Goal: Task Accomplishment & Management: Complete application form

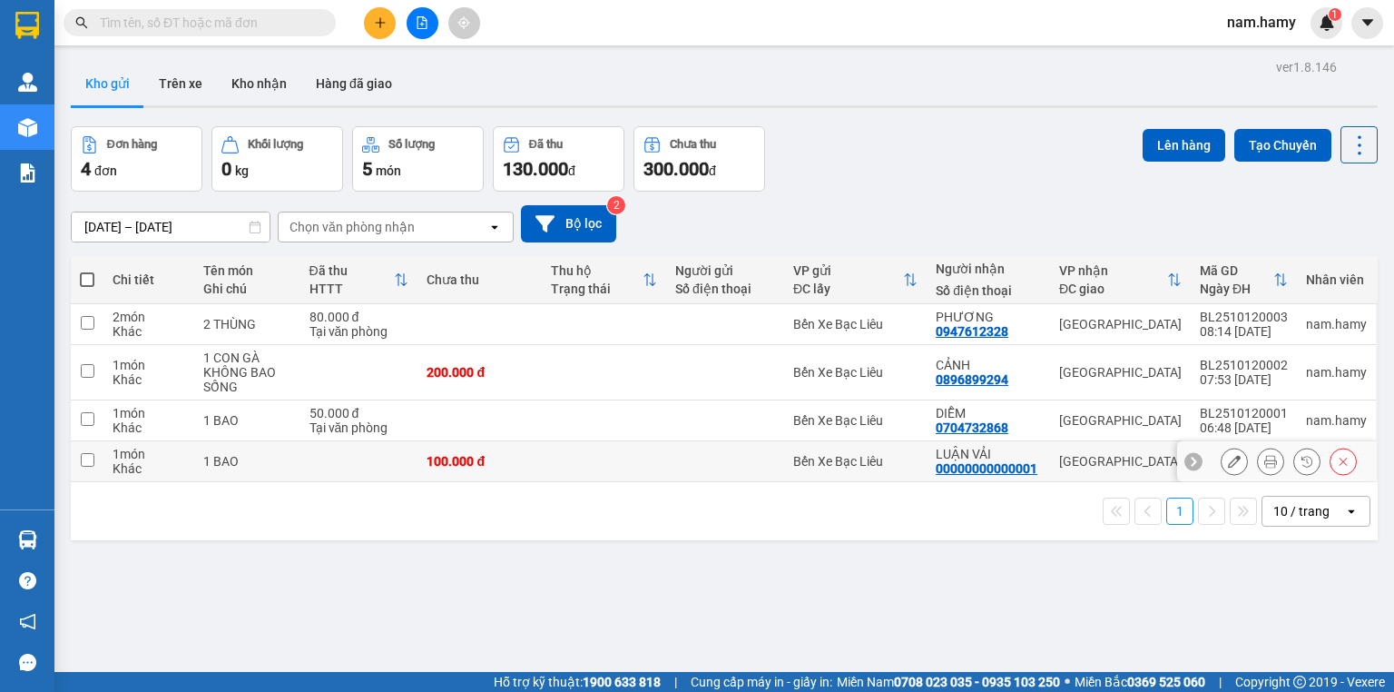
click at [91, 465] on input "checkbox" at bounding box center [88, 460] width 14 height 14
checkbox input "true"
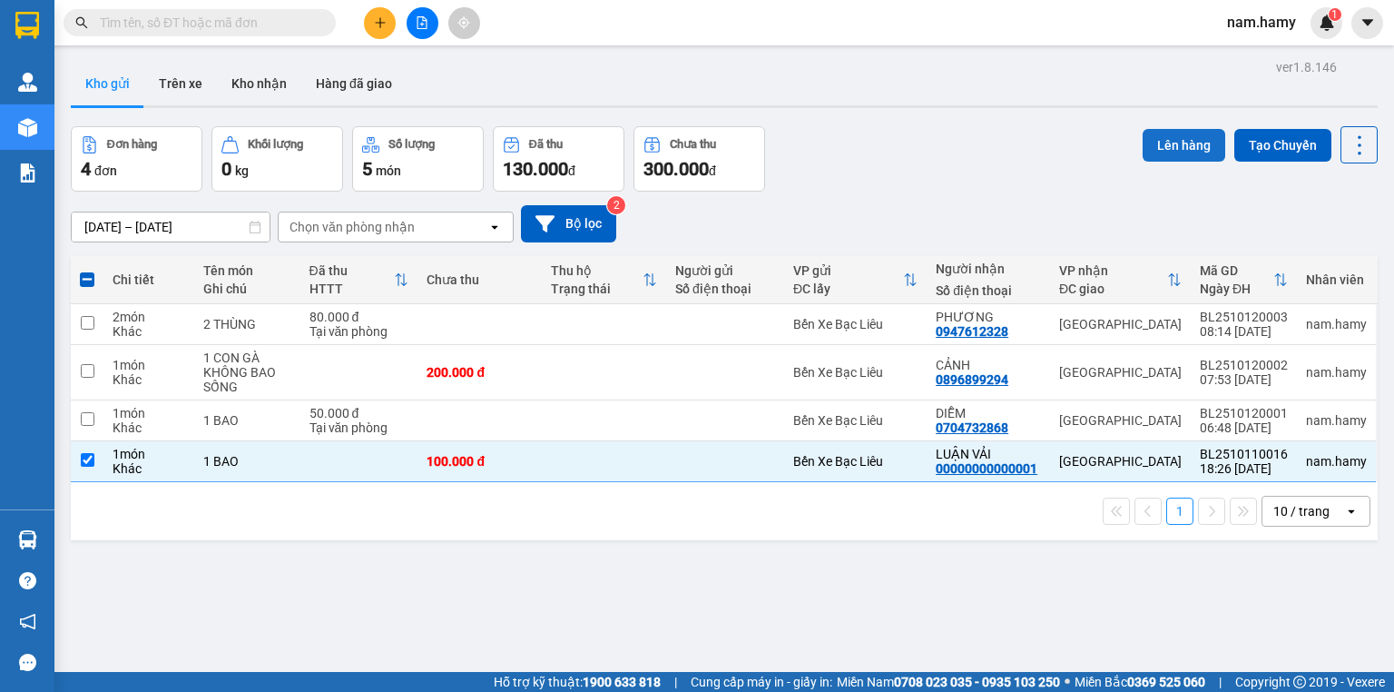
click at [1174, 148] on button "Lên hàng" at bounding box center [1184, 145] width 83 height 33
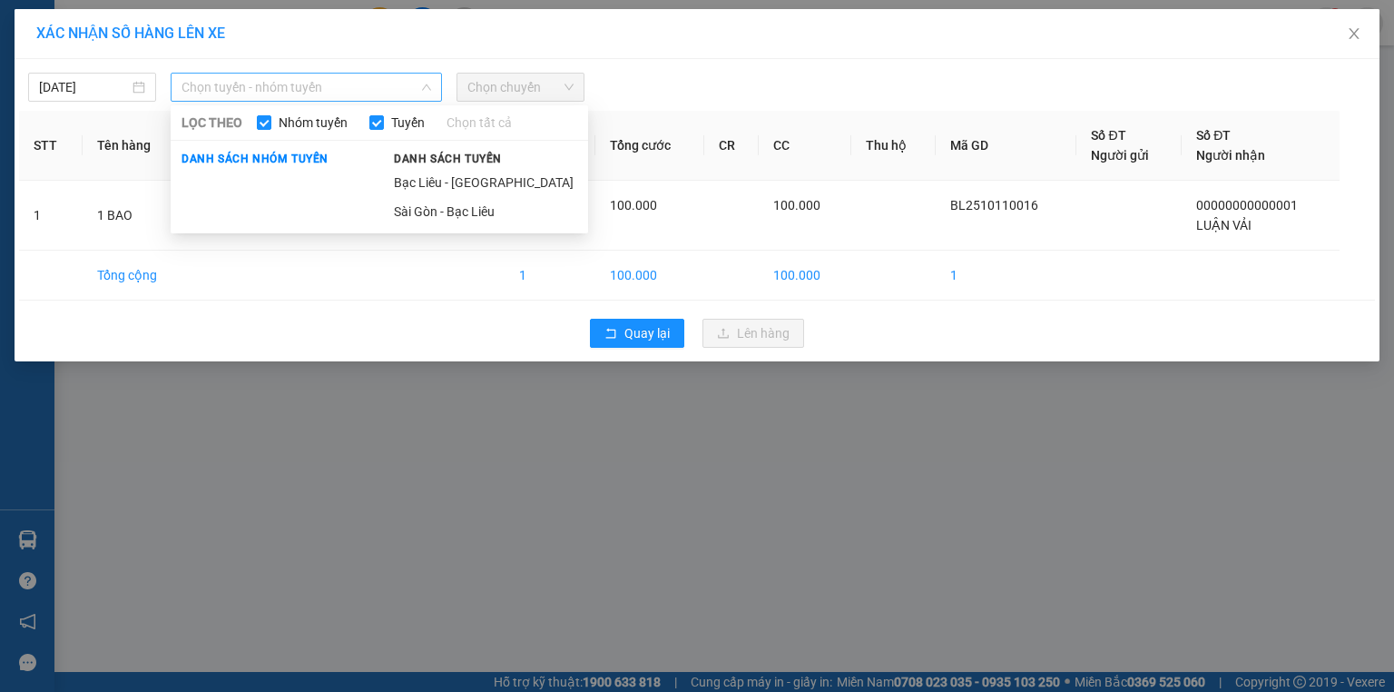
click at [329, 90] on span "Chọn tuyến - nhóm tuyến" at bounding box center [307, 87] width 250 height 27
click at [522, 180] on li "Bạc Liêu - [GEOGRAPHIC_DATA]" at bounding box center [485, 182] width 205 height 29
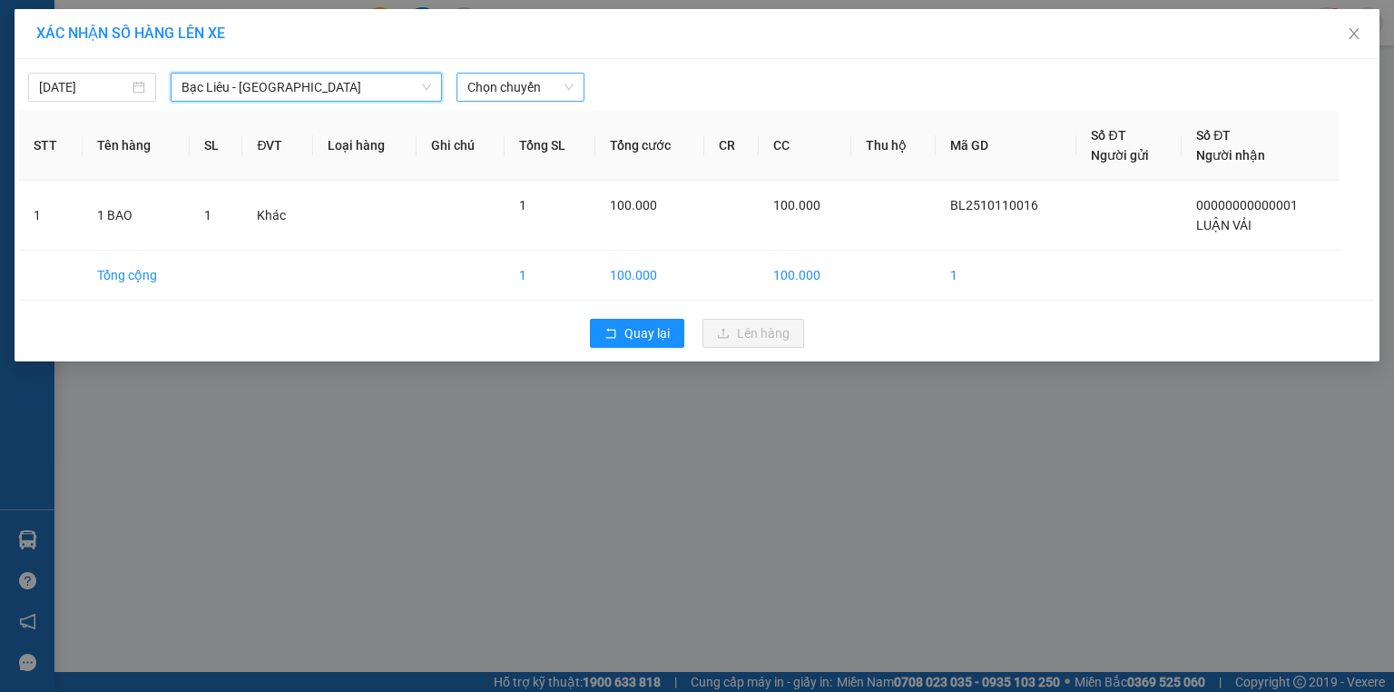
click at [497, 83] on span "Chọn chuyến" at bounding box center [520, 87] width 106 height 27
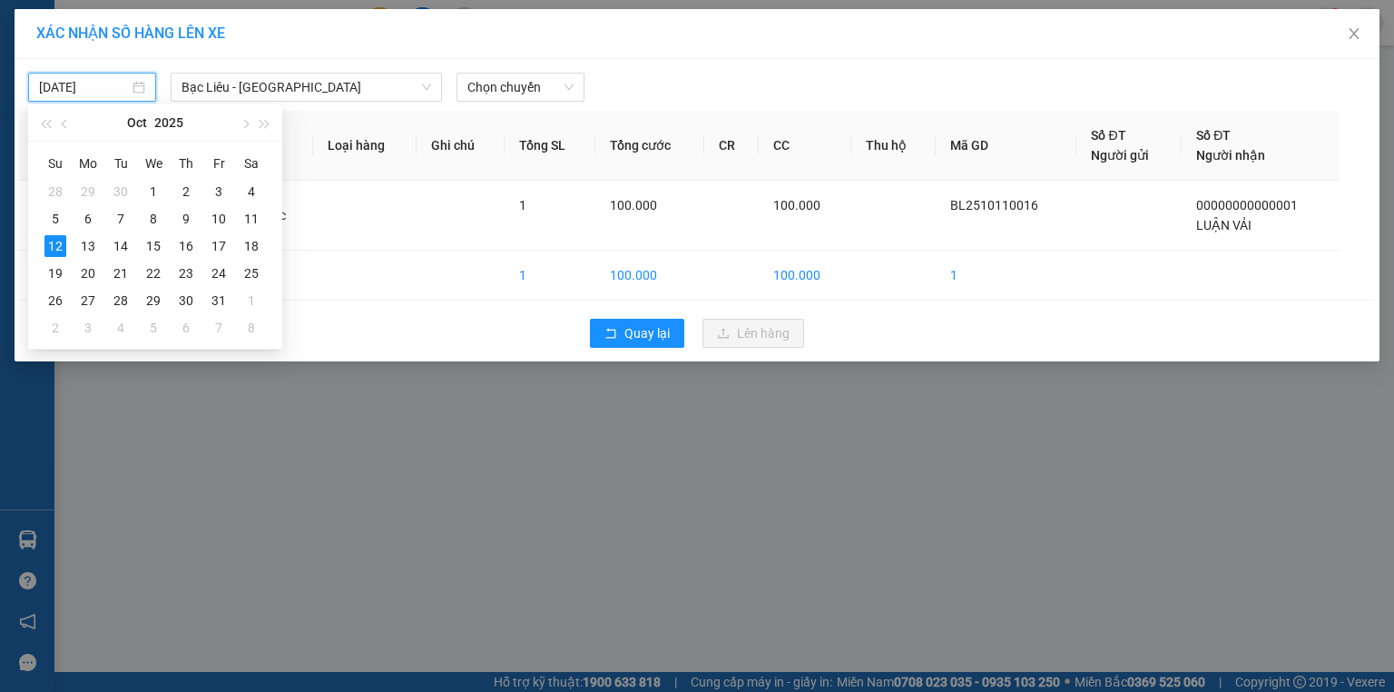
click at [44, 83] on input "[DATE]" at bounding box center [84, 87] width 90 height 20
click at [248, 215] on div "11" at bounding box center [251, 219] width 22 height 22
type input "[DATE]"
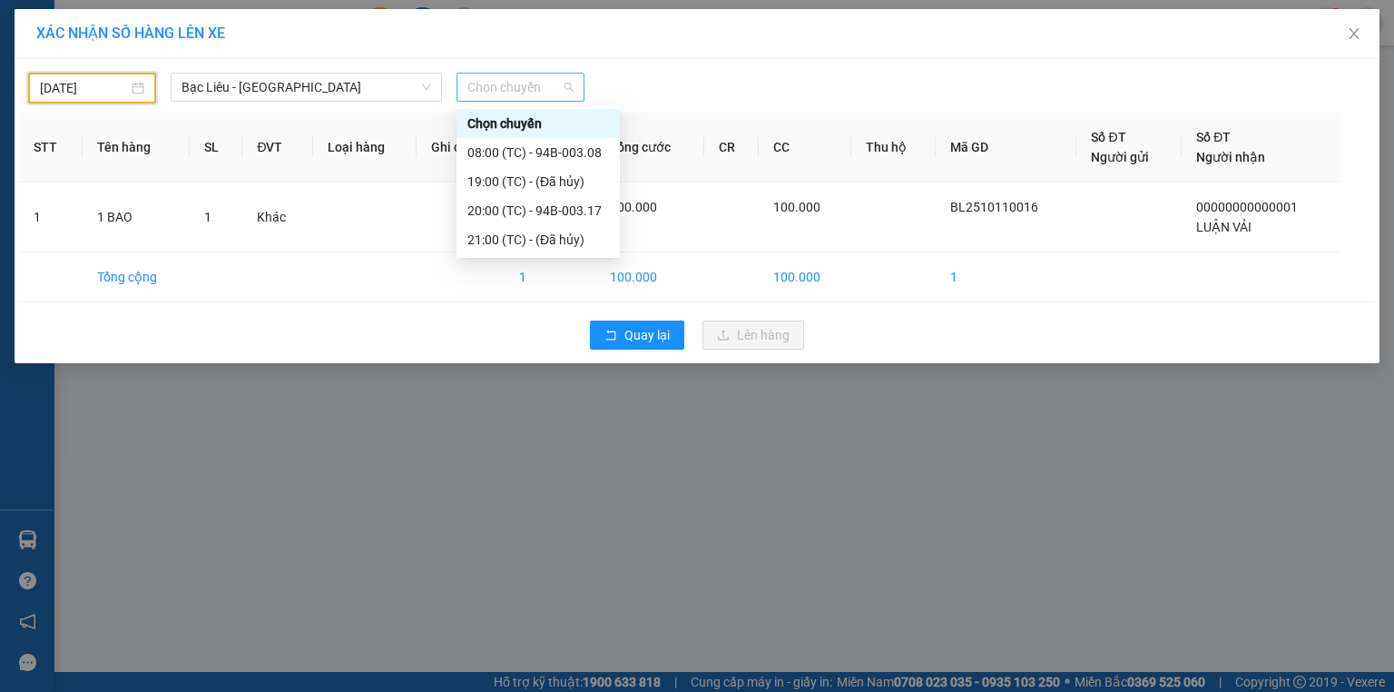
click at [494, 92] on span "Chọn chuyến" at bounding box center [520, 87] width 106 height 27
click at [574, 216] on div "20:00 (TC) - 94B-003.17" at bounding box center [538, 211] width 142 height 20
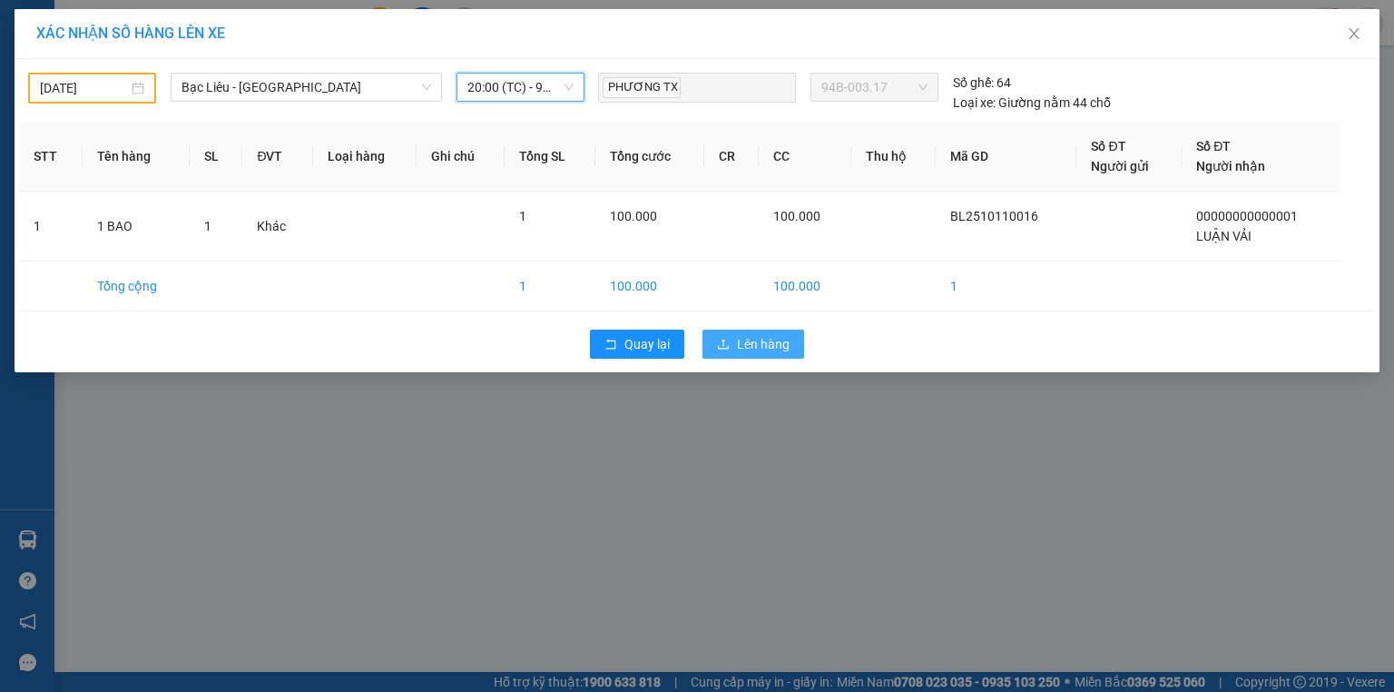
click at [756, 353] on button "Lên hàng" at bounding box center [753, 343] width 102 height 29
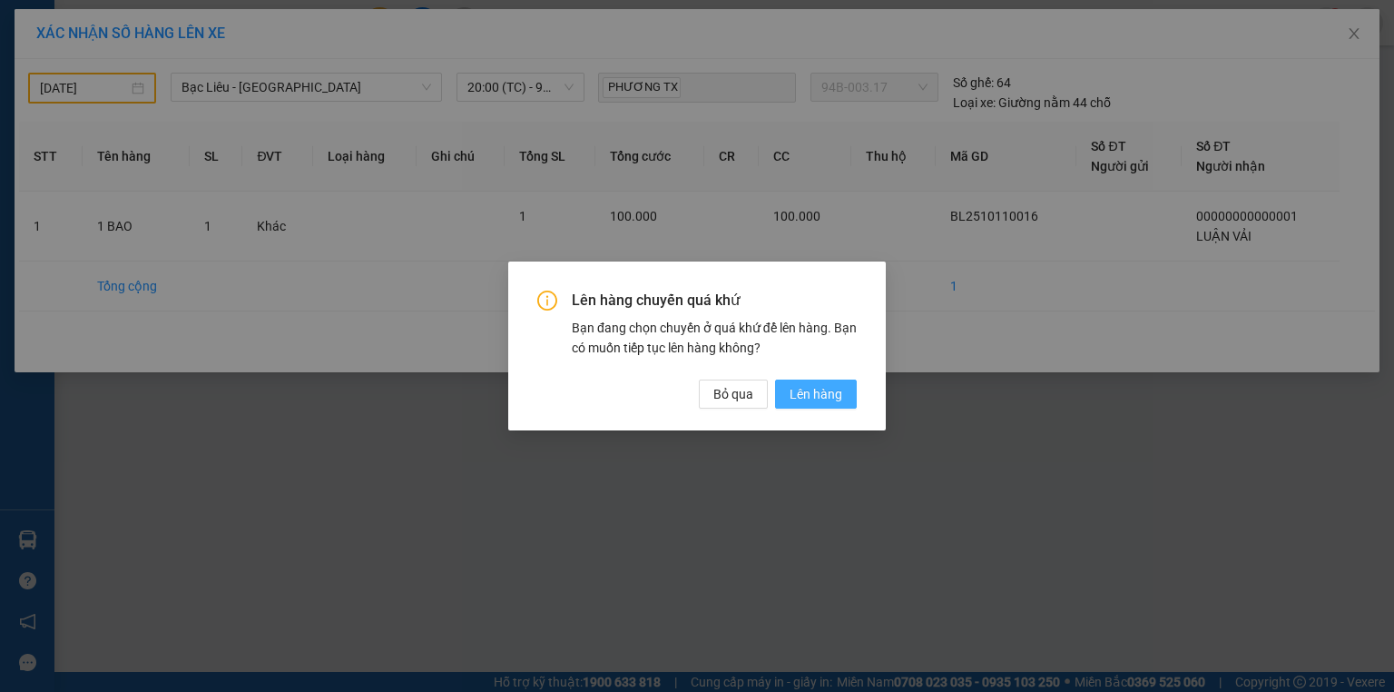
click at [816, 388] on span "Lên hàng" at bounding box center [816, 394] width 53 height 20
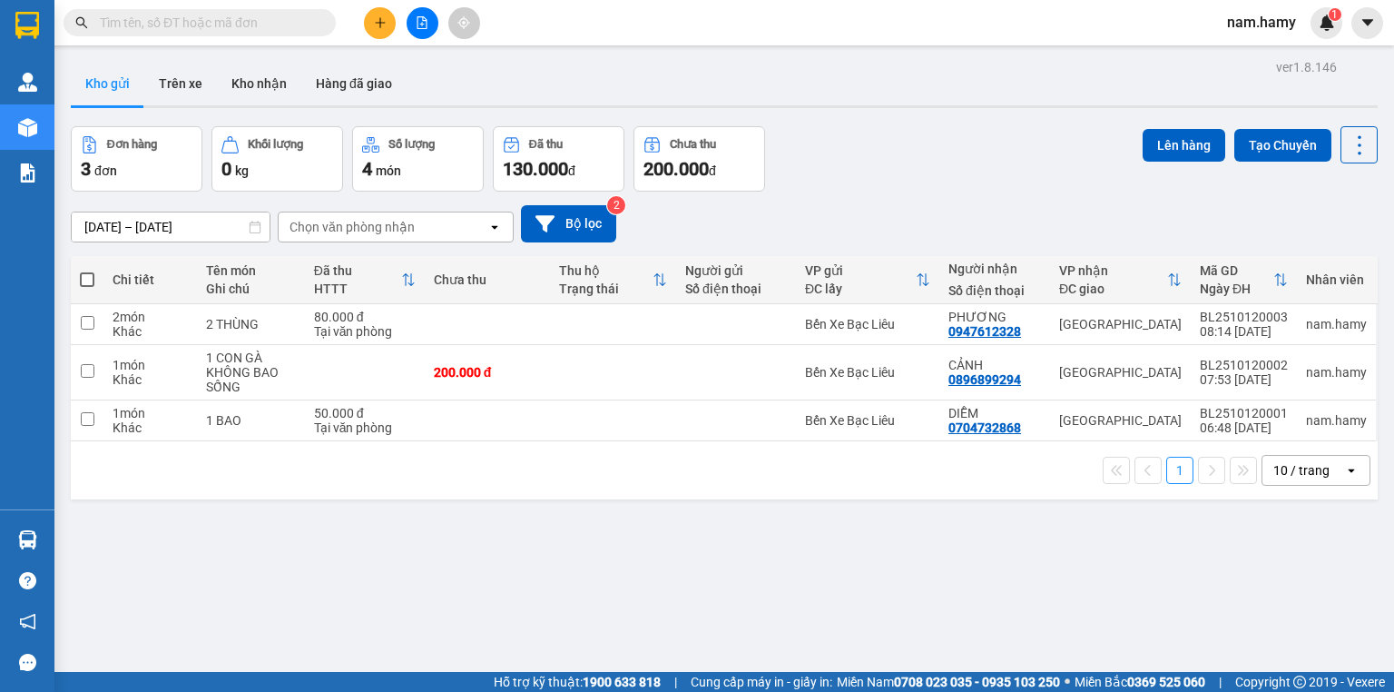
click at [82, 274] on span at bounding box center [87, 279] width 15 height 15
click at [87, 270] on input "checkbox" at bounding box center [87, 270] width 0 height 0
checkbox input "true"
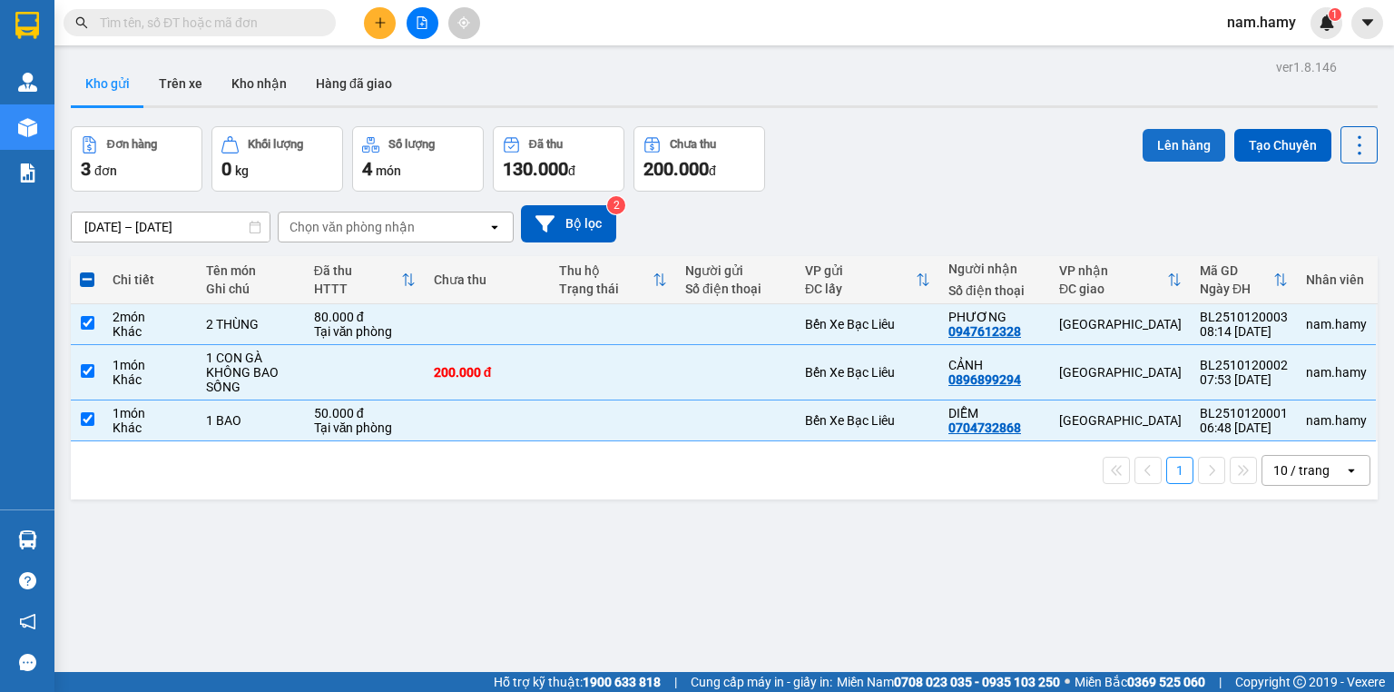
click at [1143, 156] on button "Lên hàng" at bounding box center [1184, 145] width 83 height 33
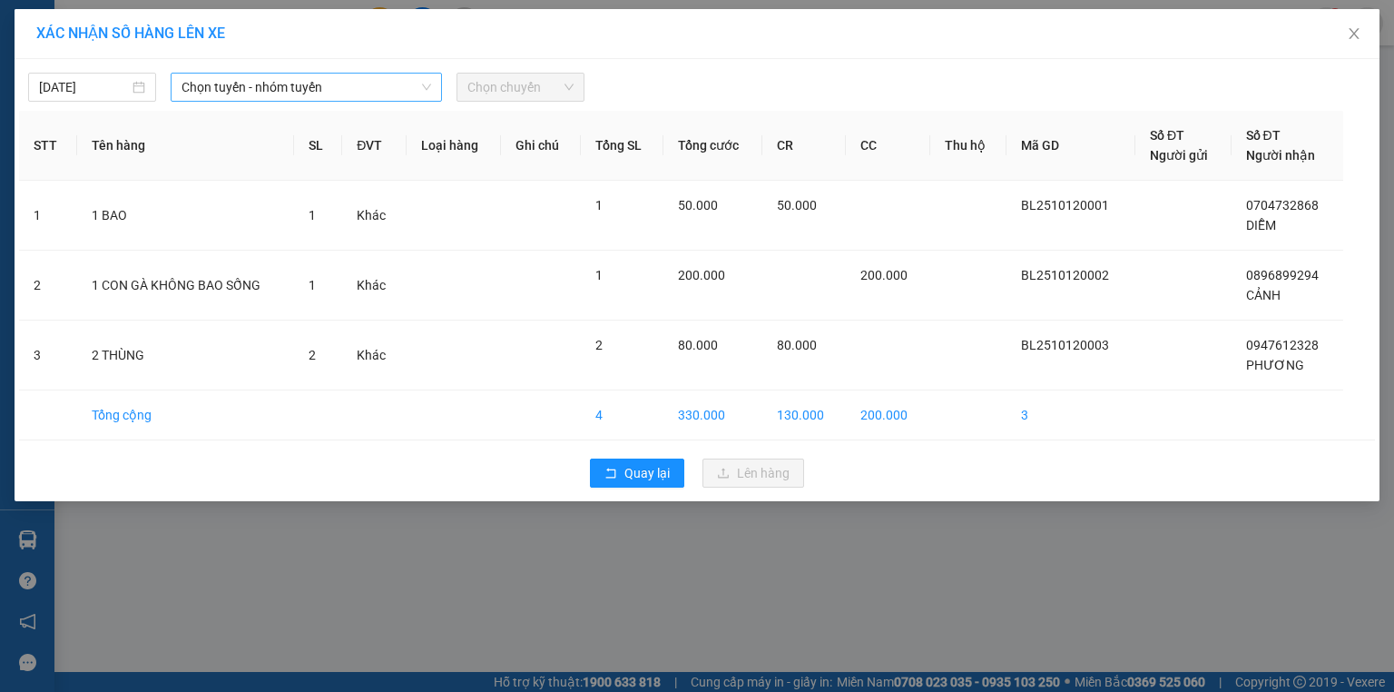
click at [360, 82] on span "Chọn tuyến - nhóm tuyến" at bounding box center [307, 87] width 250 height 27
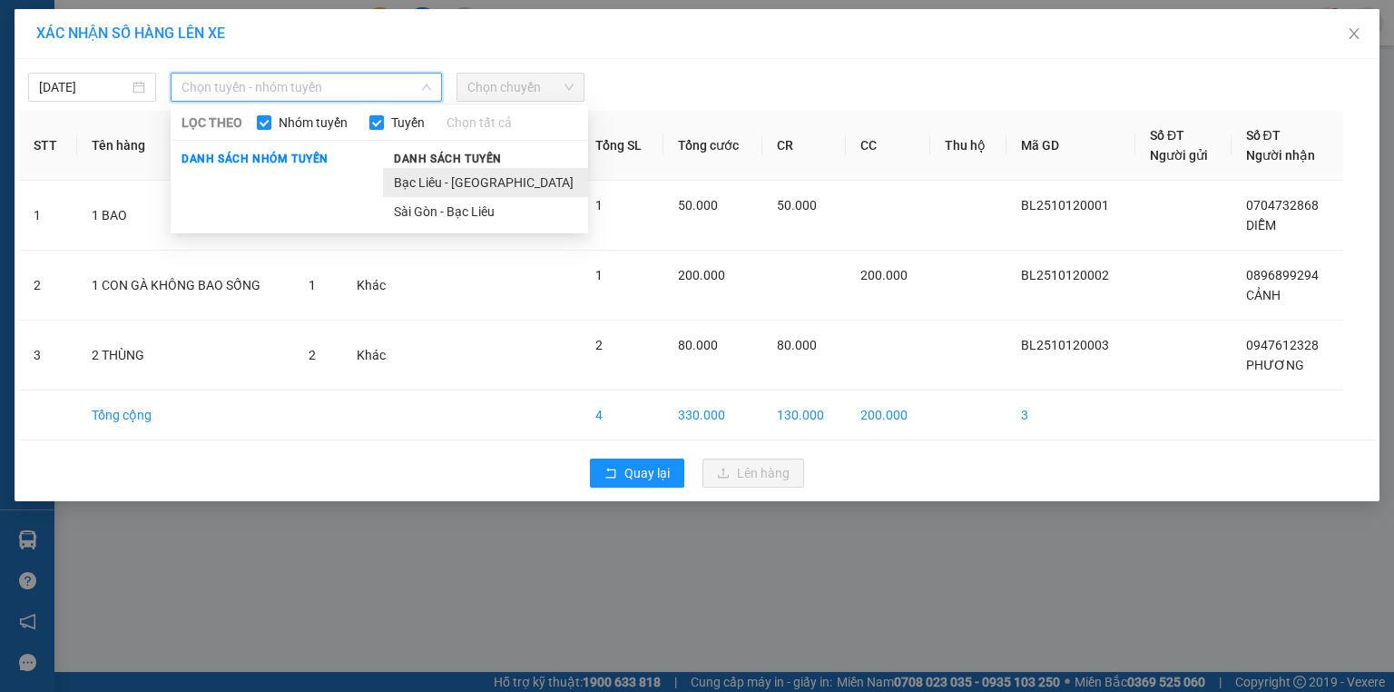
click at [505, 171] on li "Bạc Liêu - [GEOGRAPHIC_DATA]" at bounding box center [485, 182] width 205 height 29
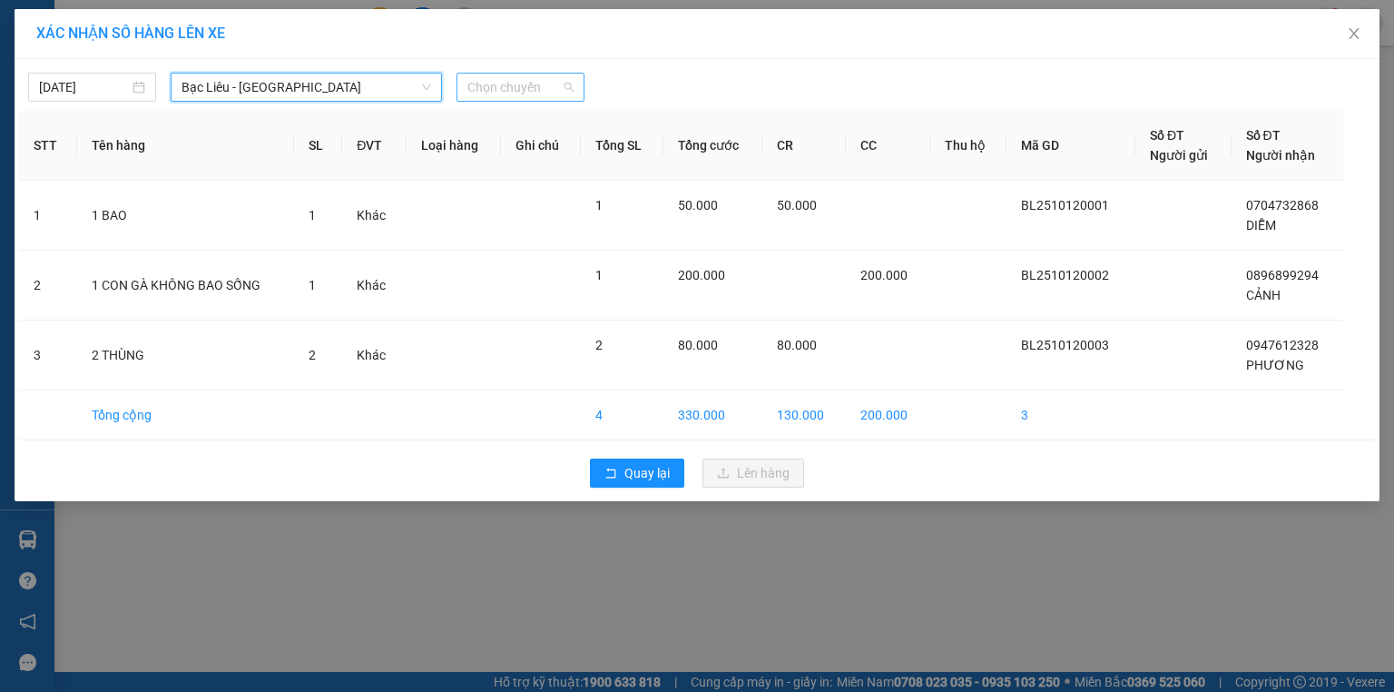
click at [526, 81] on span "Chọn chuyến" at bounding box center [520, 87] width 106 height 27
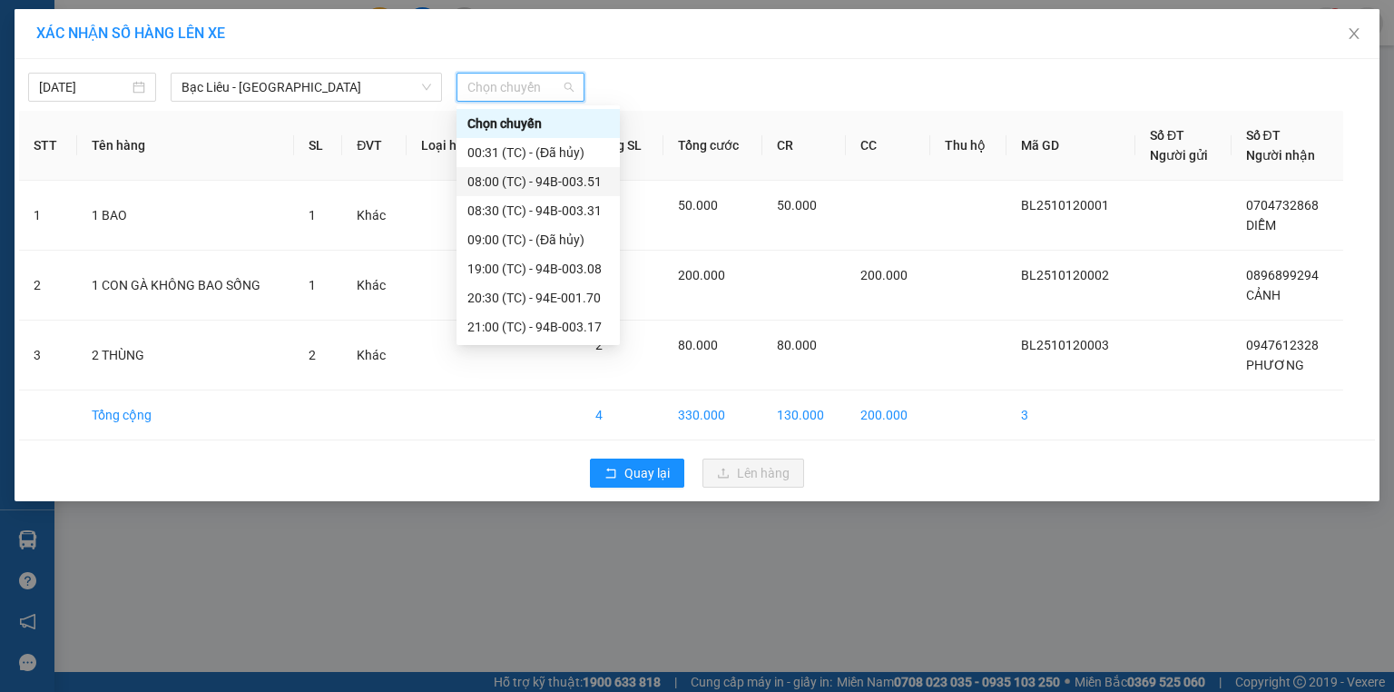
click at [587, 178] on div "08:00 (TC) - 94B-003.51" at bounding box center [538, 182] width 142 height 20
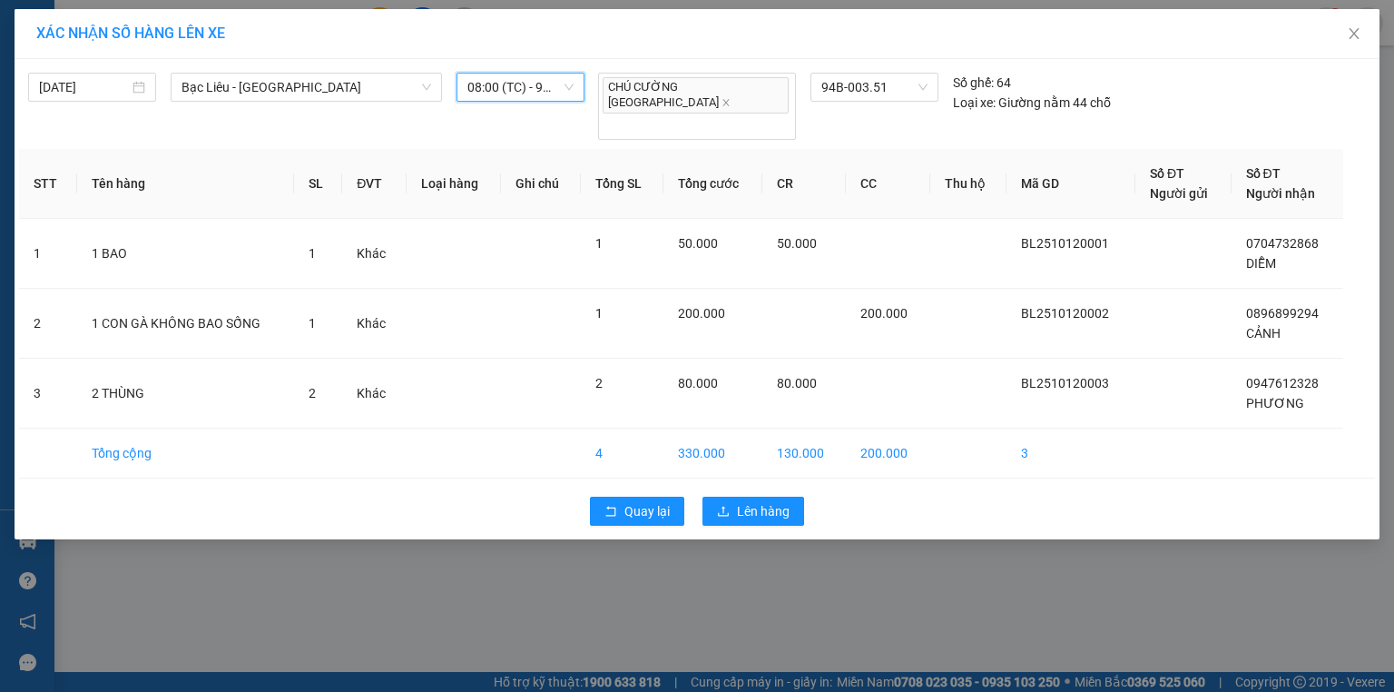
click at [758, 487] on div "Quay lại Lên hàng" at bounding box center [697, 510] width 1356 height 47
click at [760, 501] on span "Lên hàng" at bounding box center [763, 511] width 53 height 20
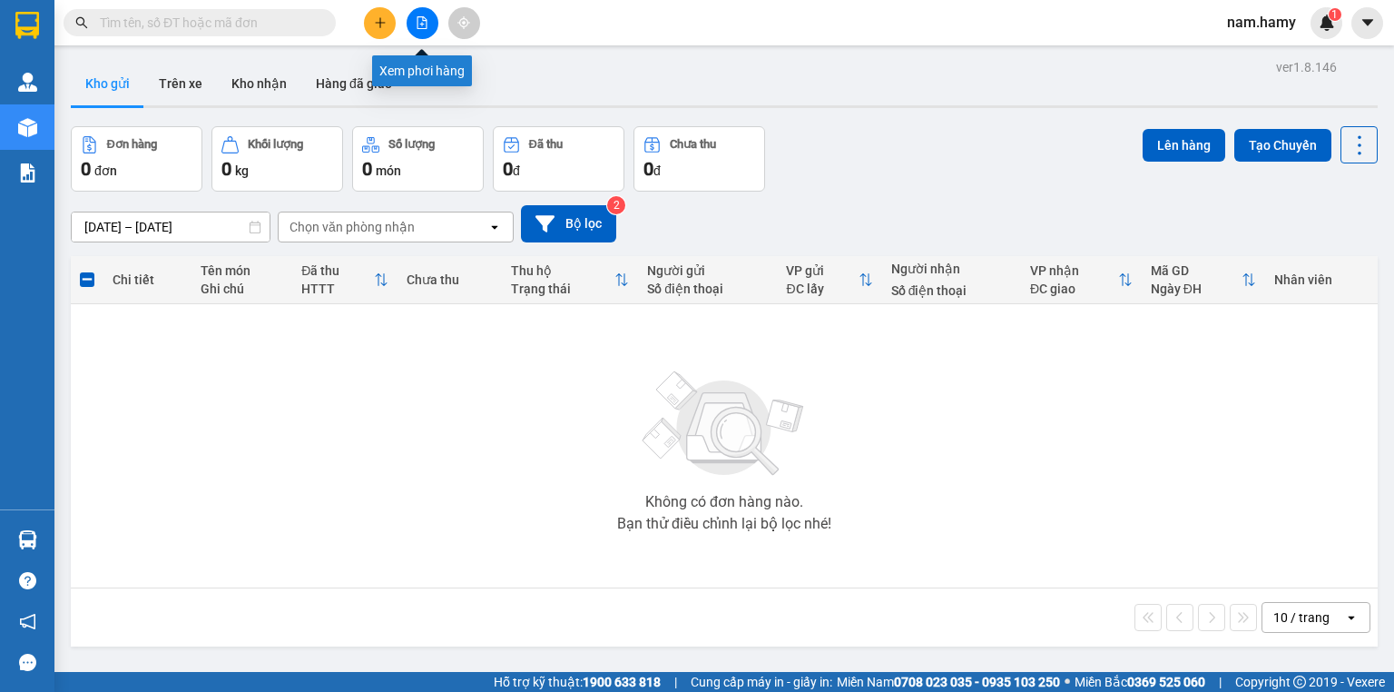
click at [426, 23] on icon "file-add" at bounding box center [422, 22] width 13 height 13
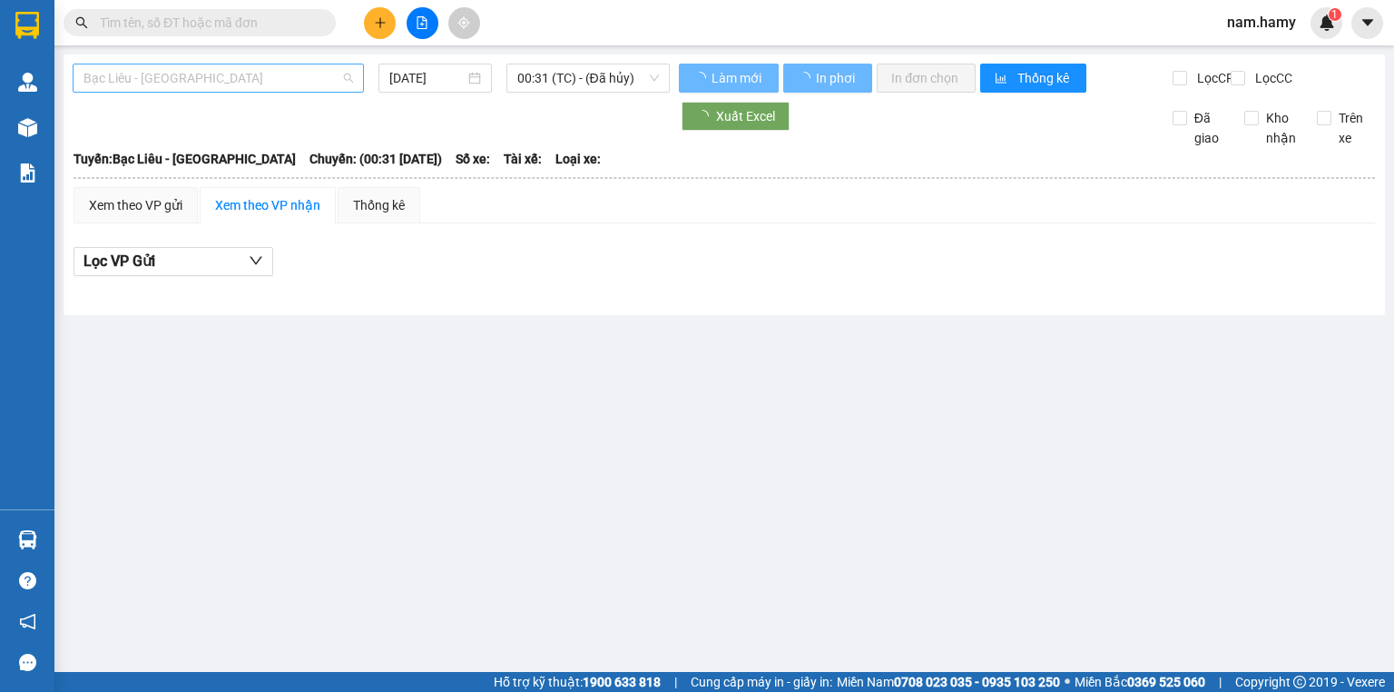
click at [220, 76] on span "Bạc Liêu - [GEOGRAPHIC_DATA]" at bounding box center [218, 77] width 270 height 27
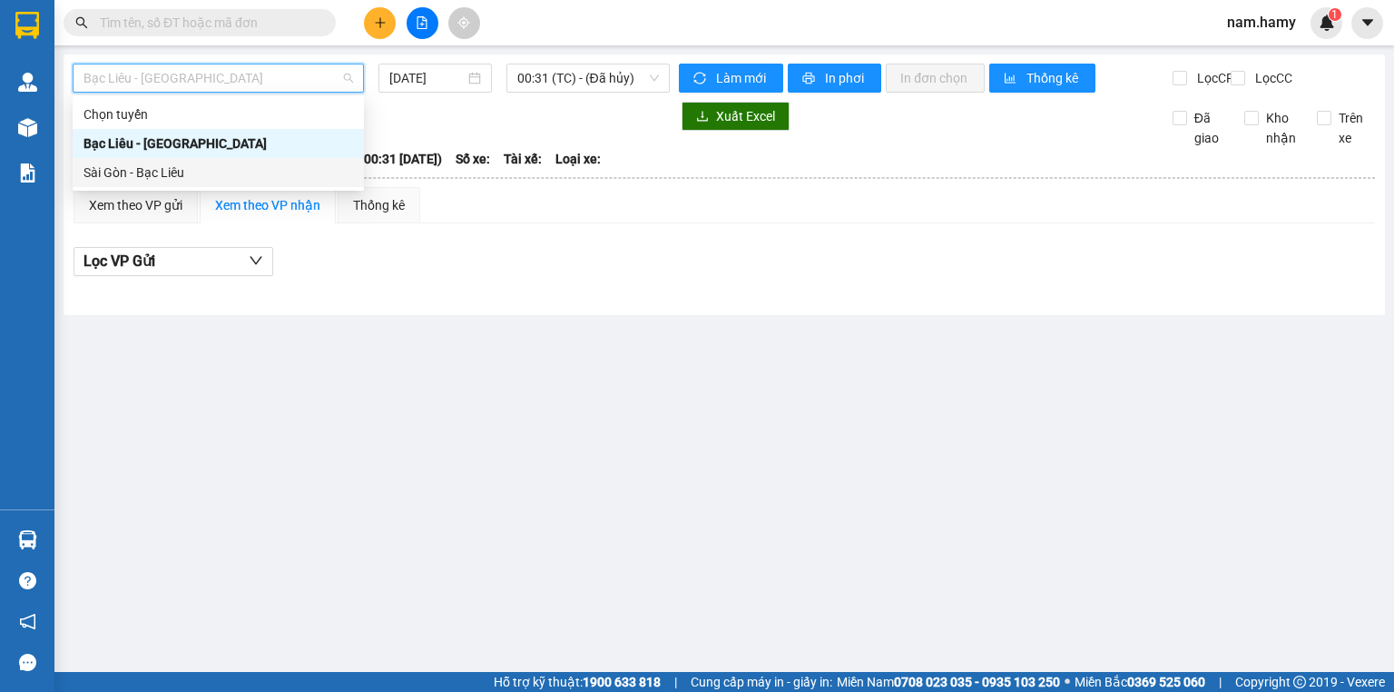
click at [229, 163] on div "Sài Gòn - Bạc Liêu" at bounding box center [218, 172] width 270 height 20
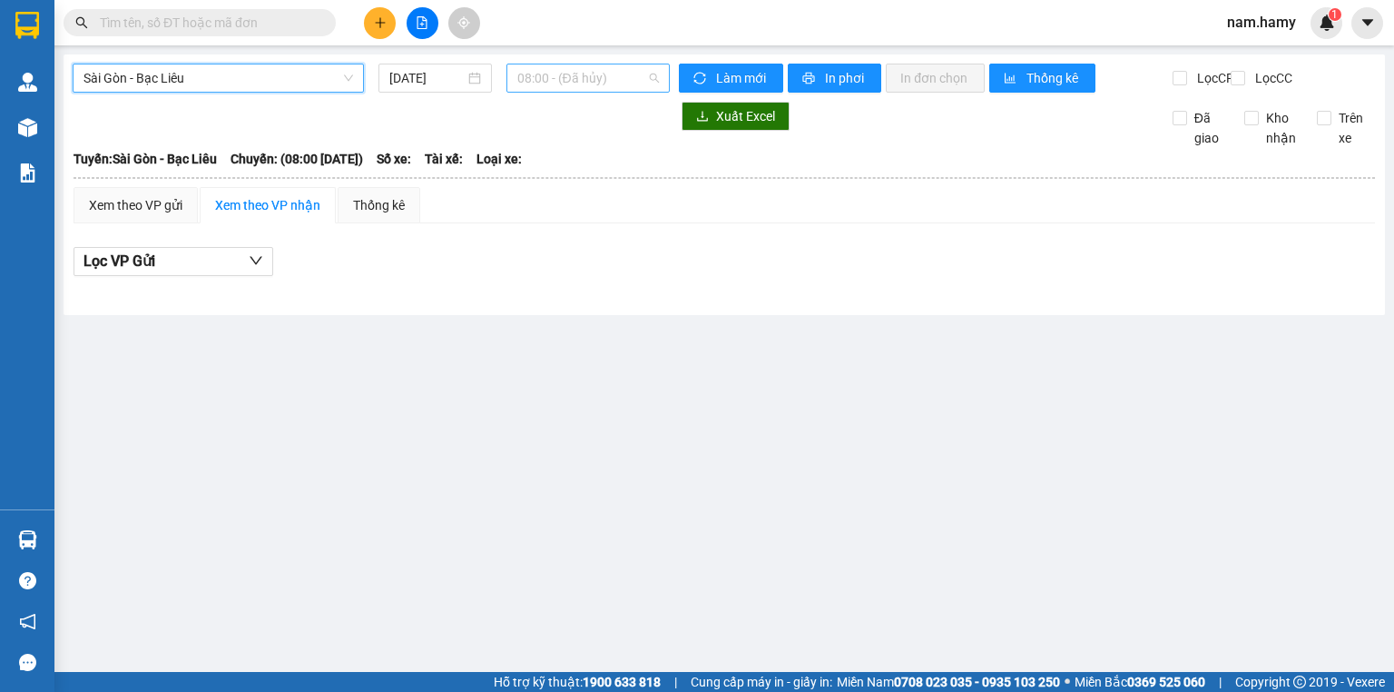
click at [540, 85] on span "08:00 - (Đã hủy)" at bounding box center [588, 77] width 142 height 27
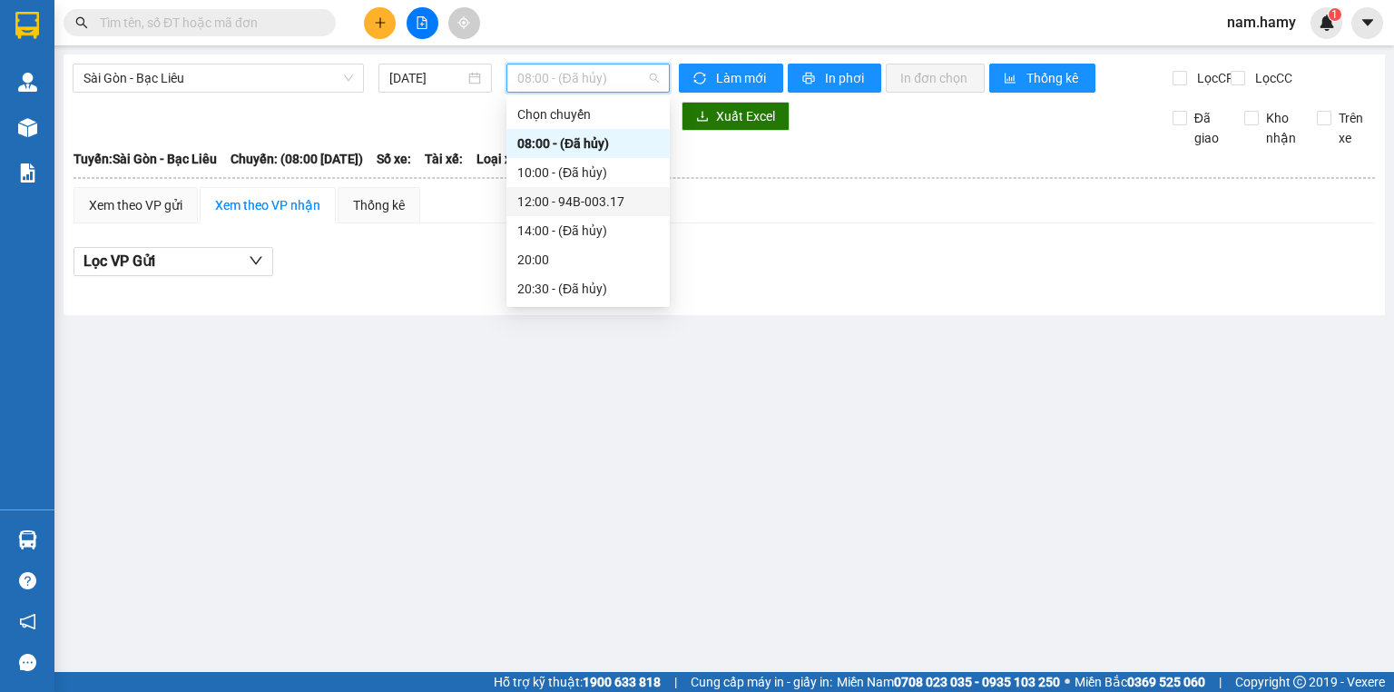
click at [581, 196] on div "12:00 - 94B-003.17" at bounding box center [588, 201] width 142 height 20
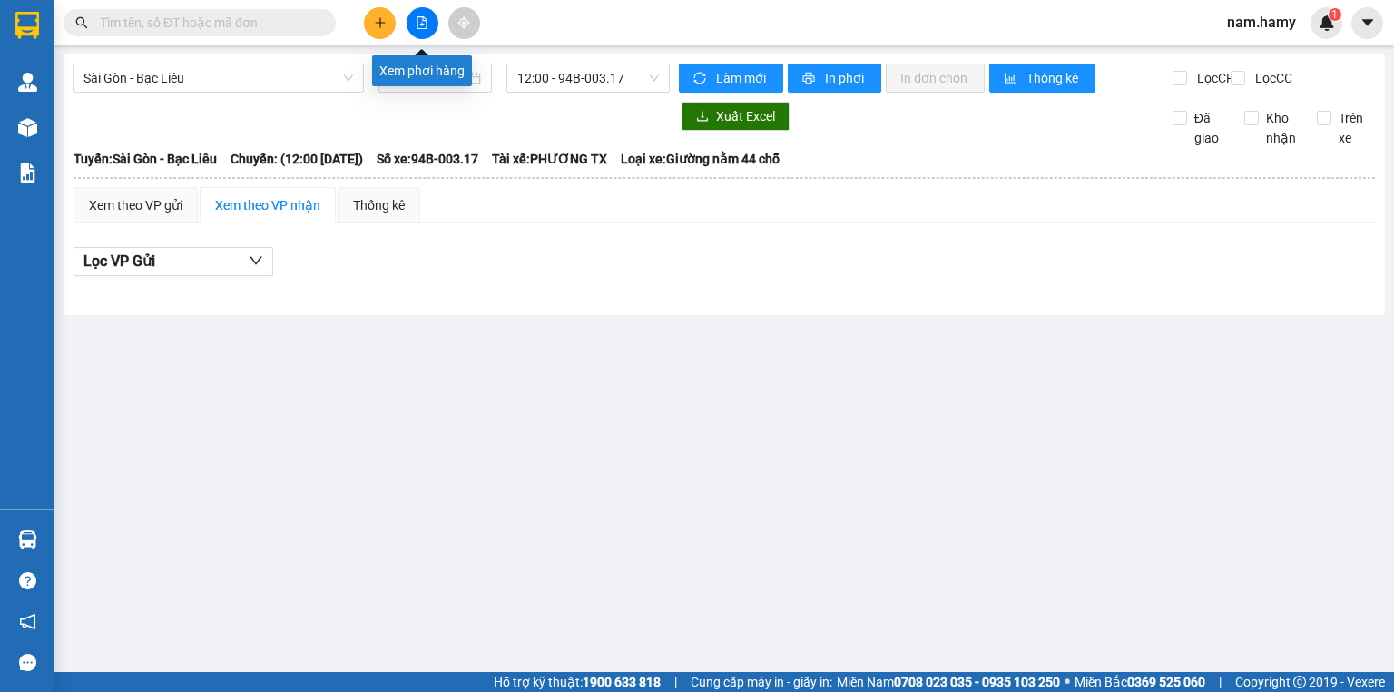
click at [435, 22] on button at bounding box center [423, 23] width 32 height 32
drag, startPoint x: 395, startPoint y: 74, endPoint x: 404, endPoint y: 88, distance: 17.1
click at [396, 75] on input "[DATE]" at bounding box center [426, 78] width 74 height 20
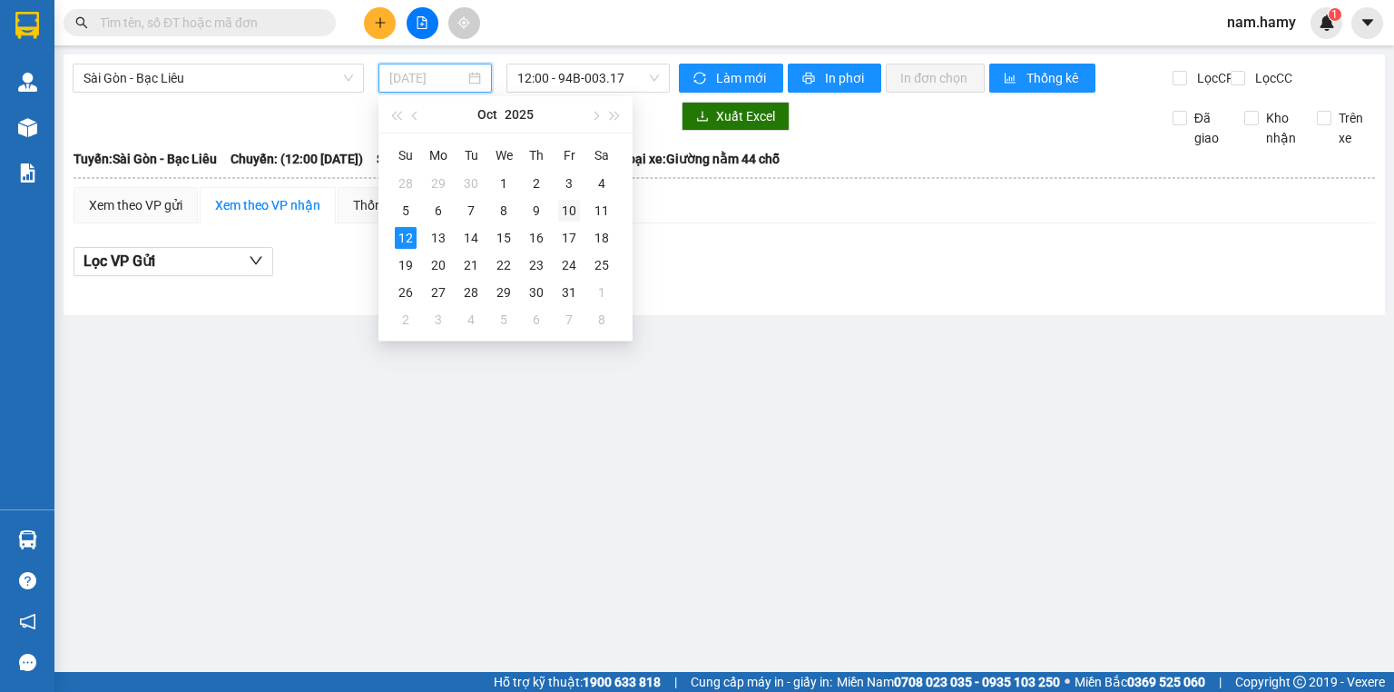
click at [573, 218] on div "10" at bounding box center [569, 211] width 22 height 22
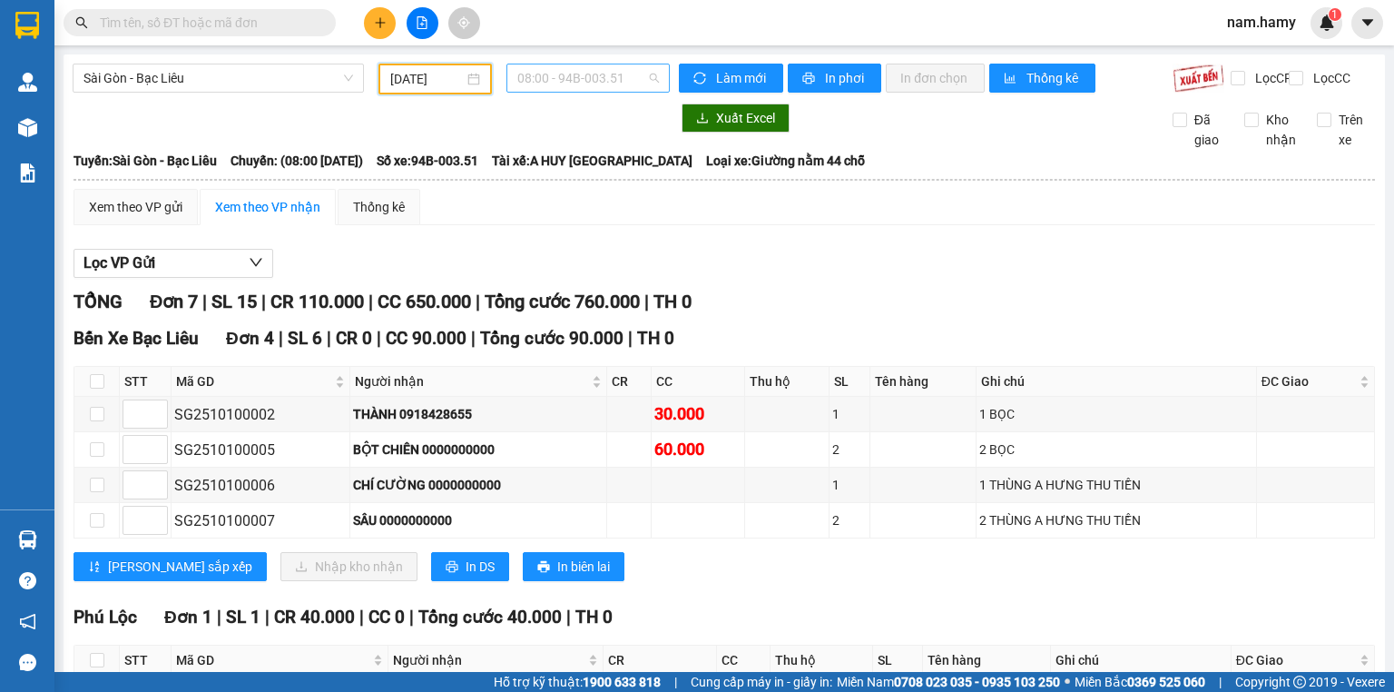
click at [613, 70] on span "08:00 - 94B-003.51" at bounding box center [588, 77] width 142 height 27
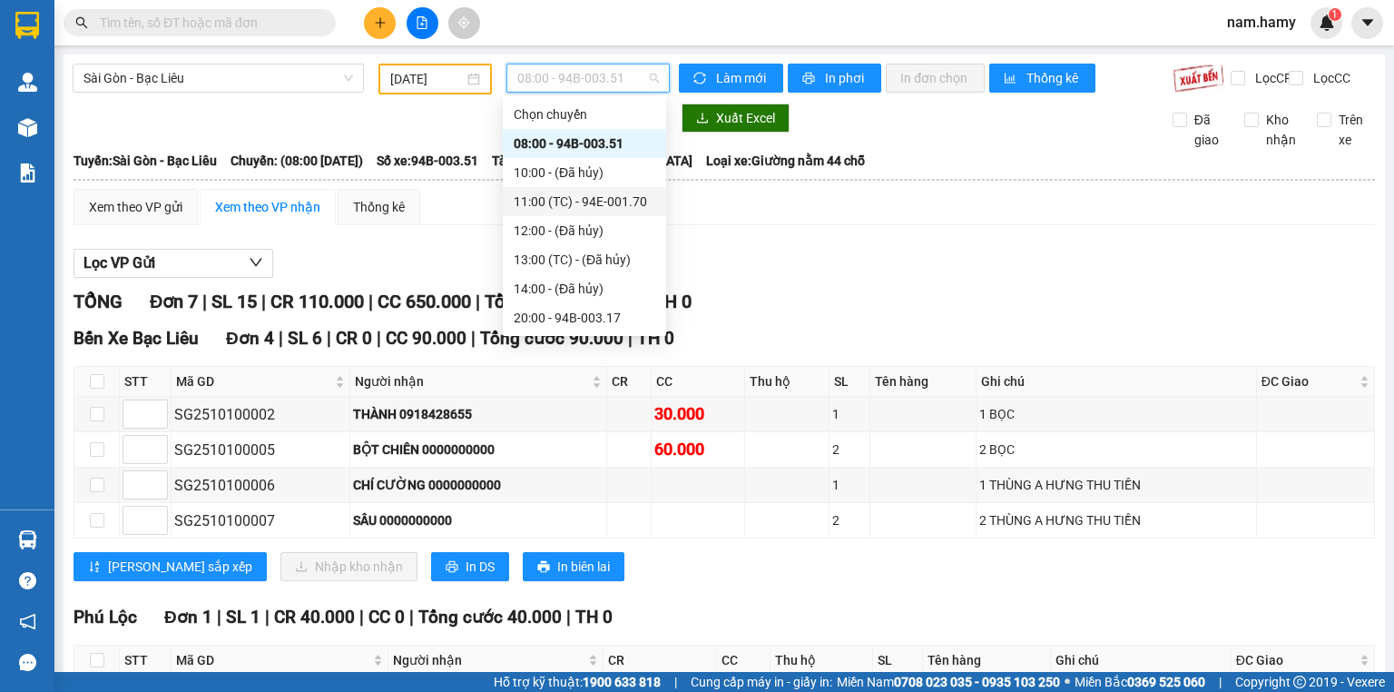
click at [607, 201] on div "11:00 (TC) - 94E-001.70" at bounding box center [585, 201] width 142 height 20
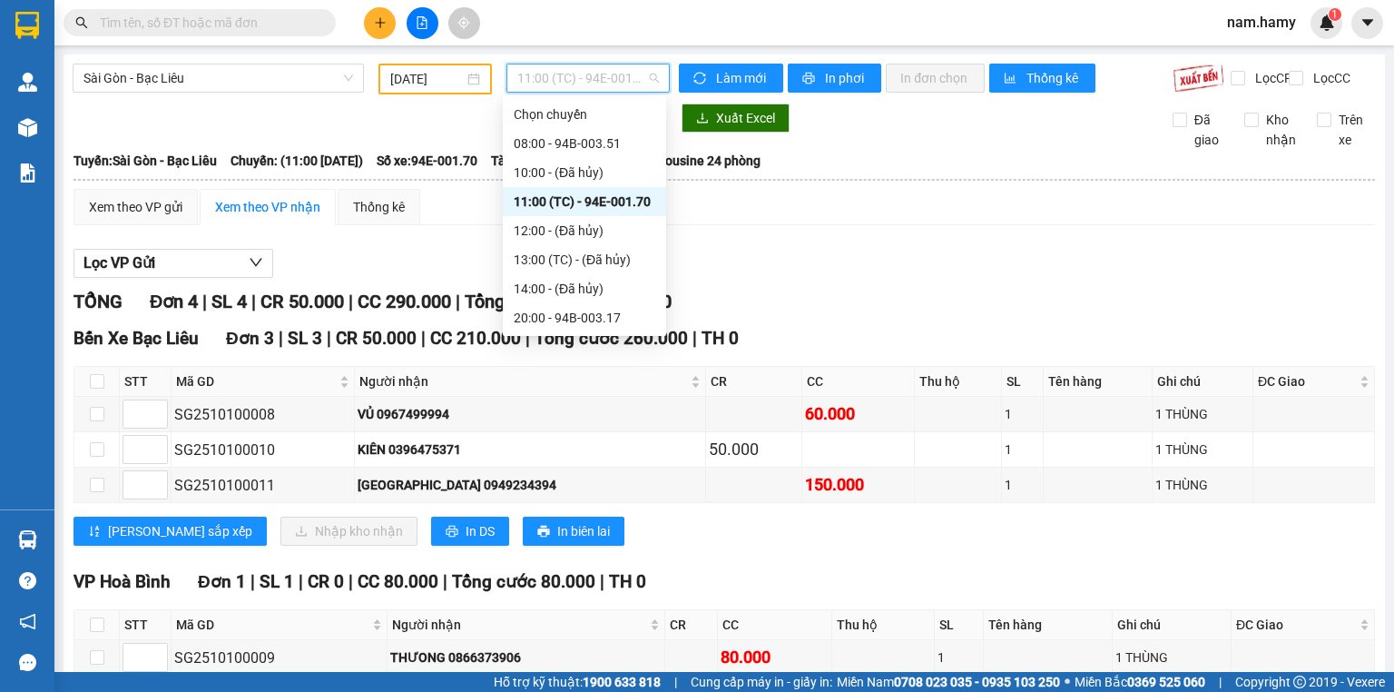
click at [589, 91] on span "11:00 (TC) - 94E-001.70" at bounding box center [588, 77] width 142 height 27
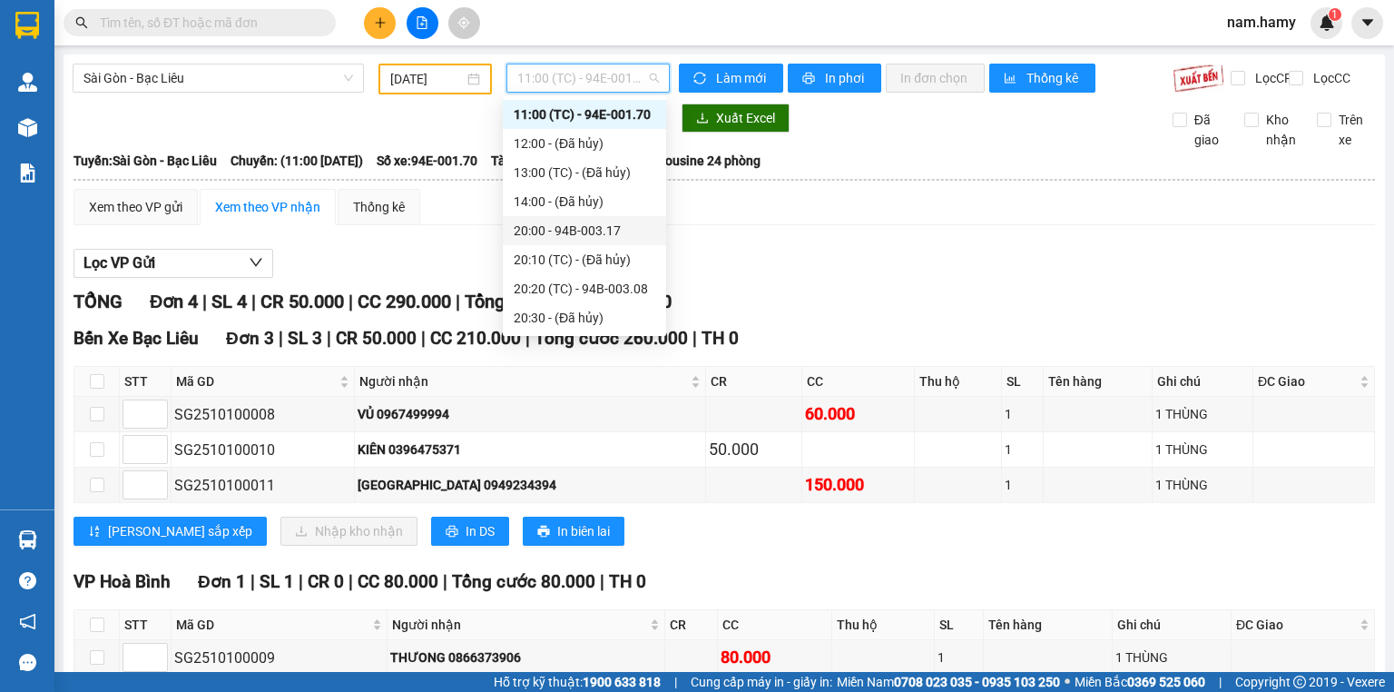
click at [605, 221] on div "20:00 - 94B-003.17" at bounding box center [585, 231] width 142 height 20
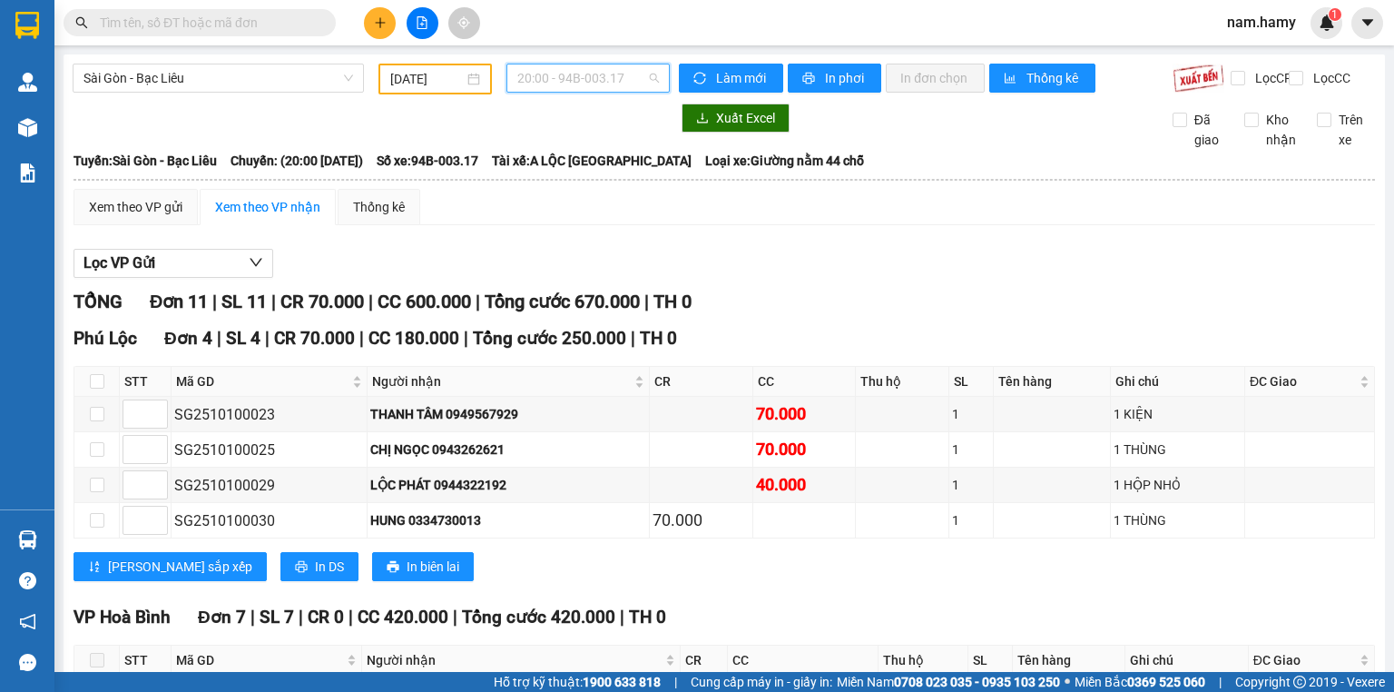
click at [570, 77] on span "20:00 - 94B-003.17" at bounding box center [588, 77] width 142 height 27
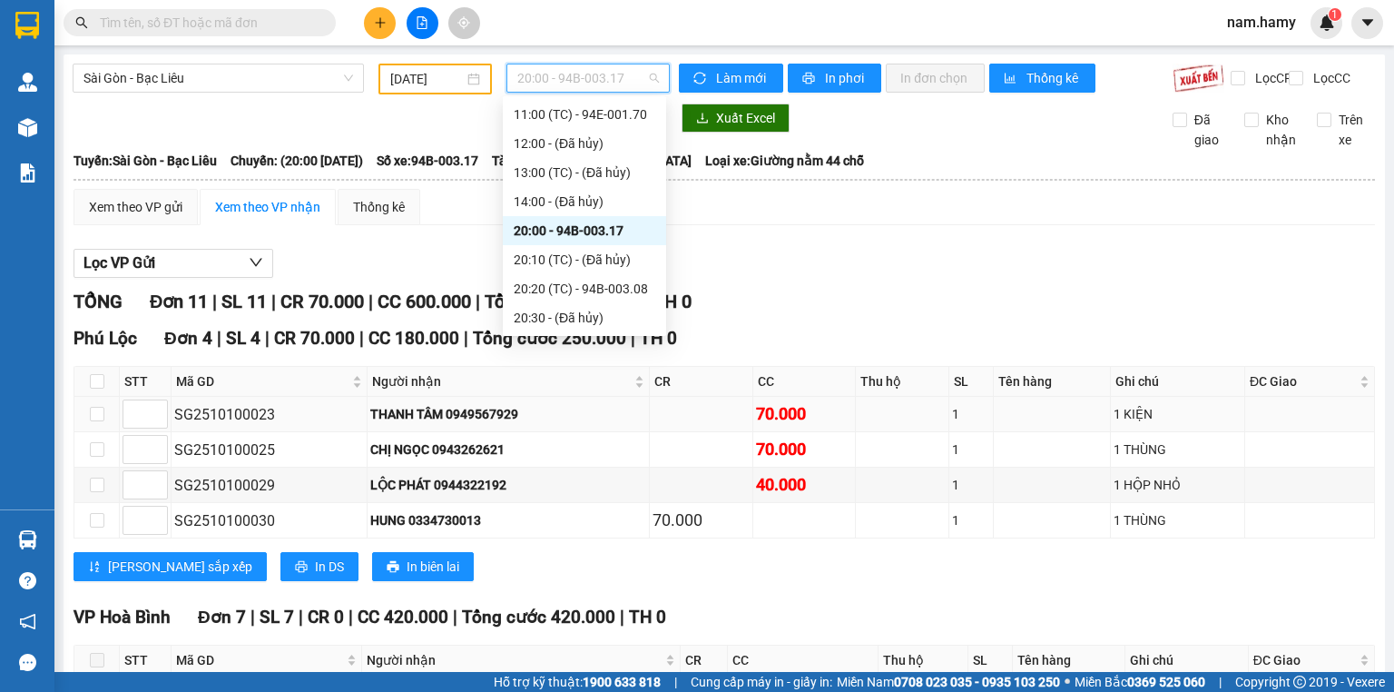
scroll to position [73, 0]
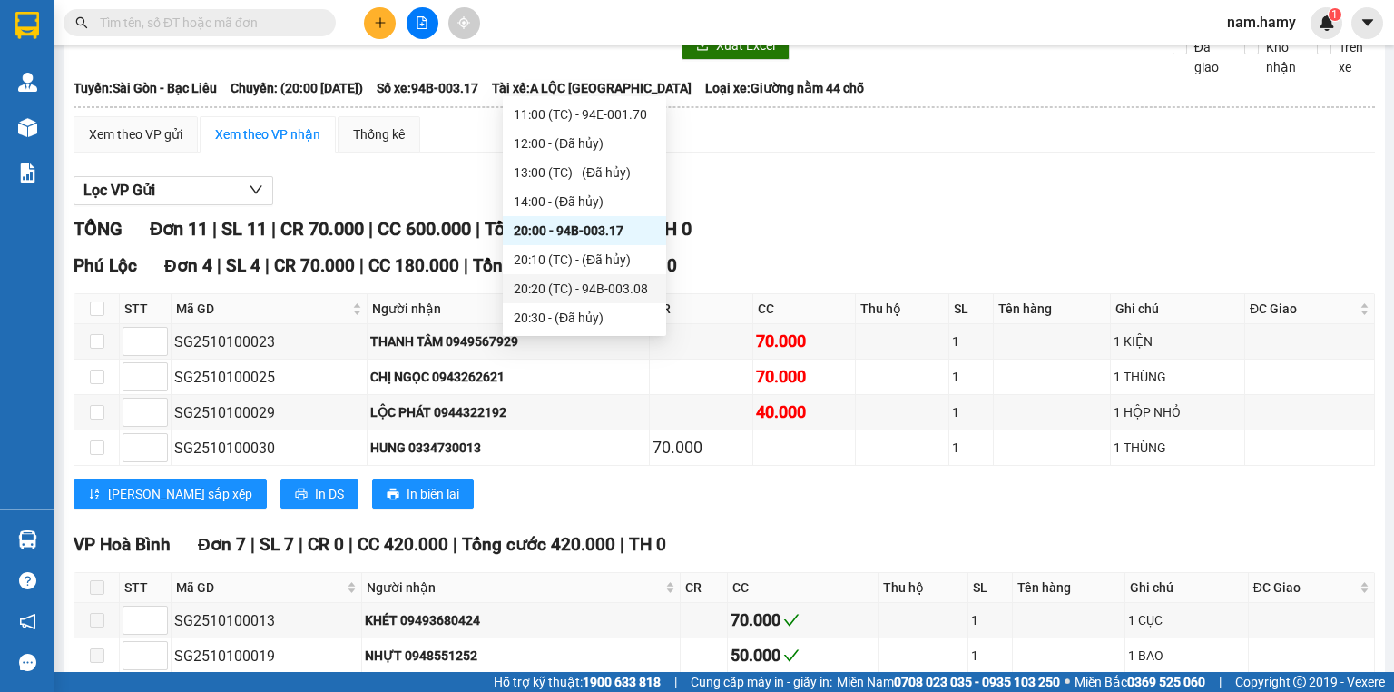
click at [618, 294] on div "20:20 (TC) - 94B-003.08" at bounding box center [585, 289] width 142 height 20
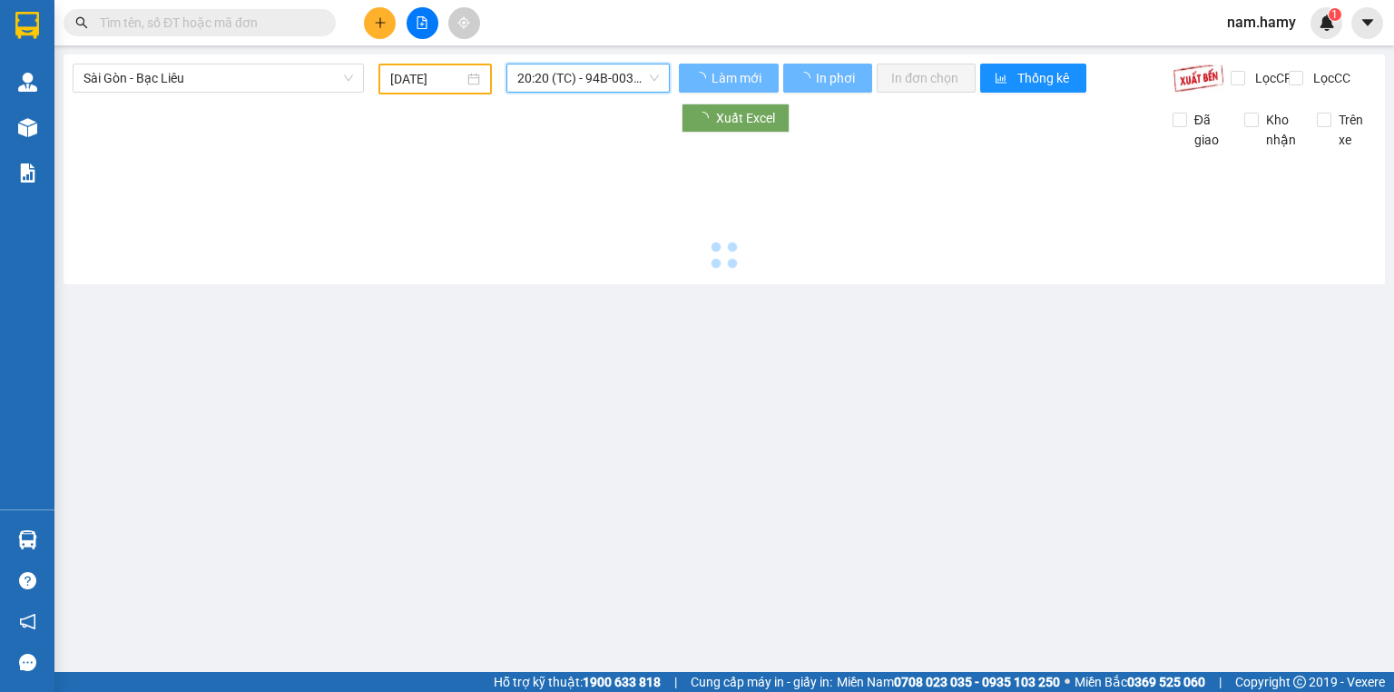
scroll to position [0, 0]
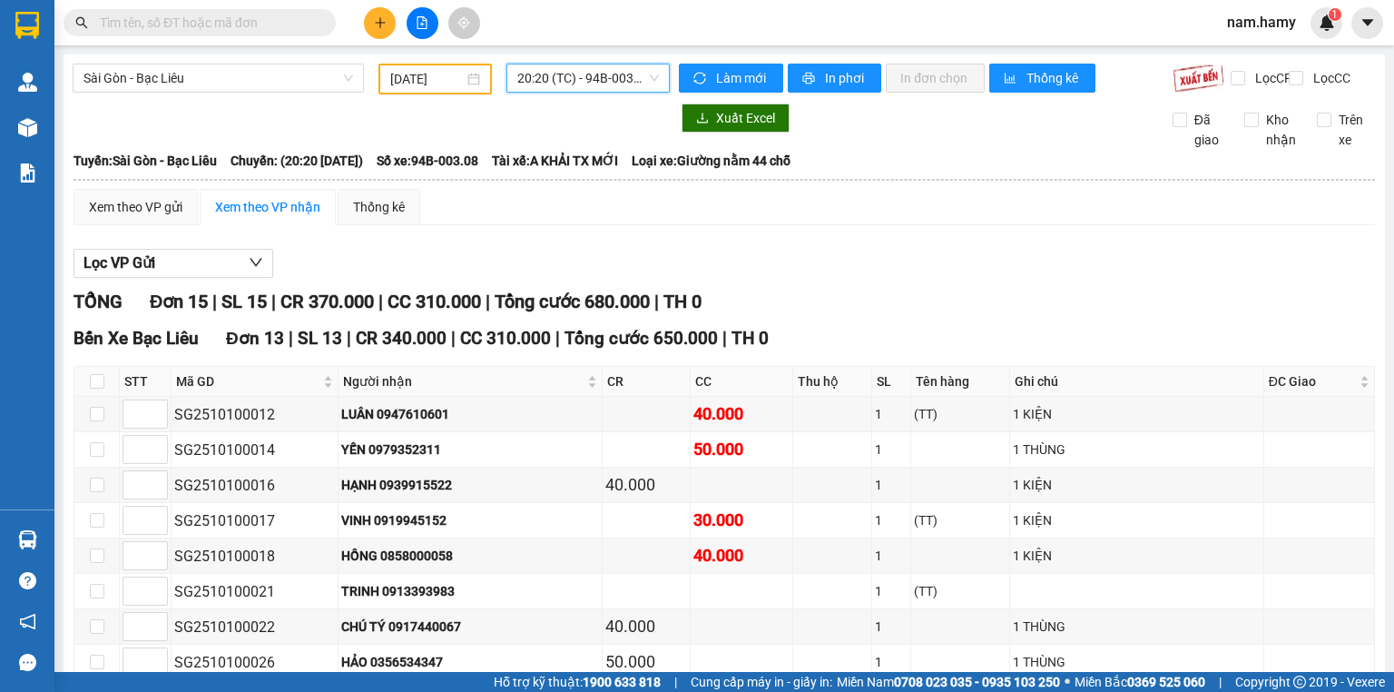
click at [403, 82] on input "[DATE]" at bounding box center [426, 79] width 73 height 20
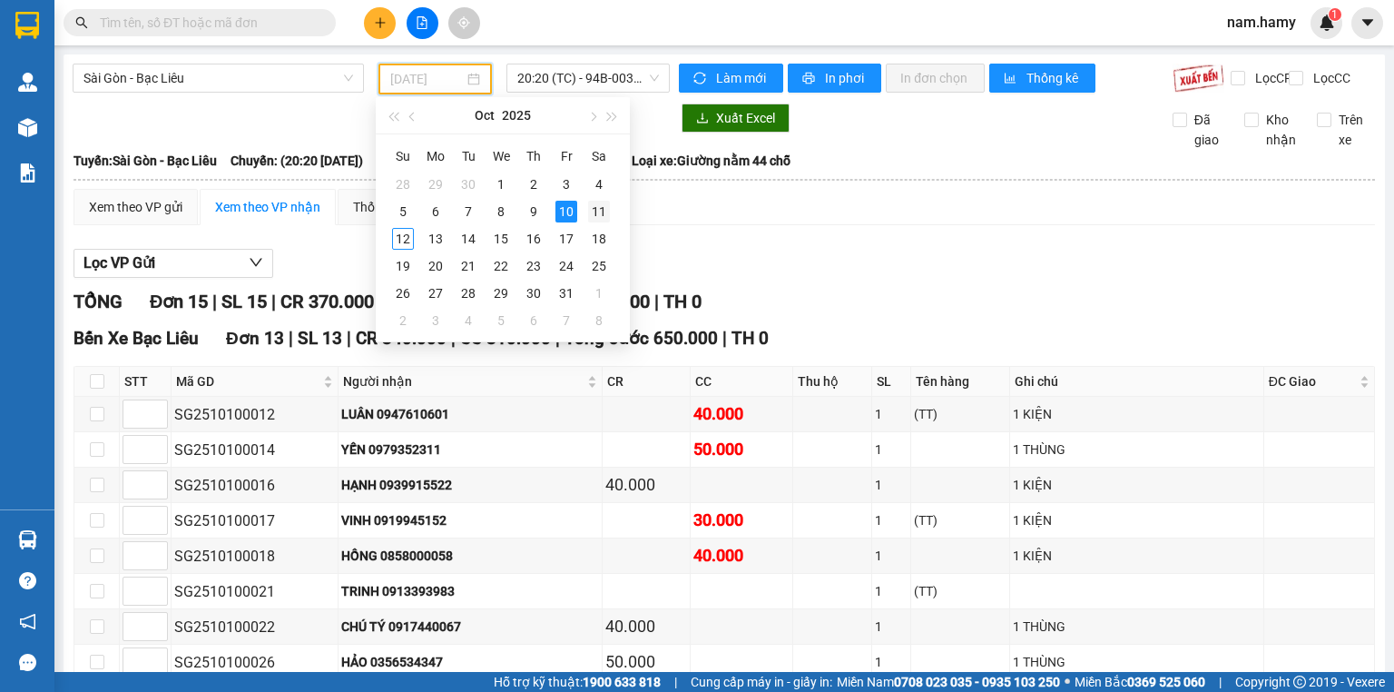
click at [603, 215] on div "11" at bounding box center [599, 212] width 22 height 22
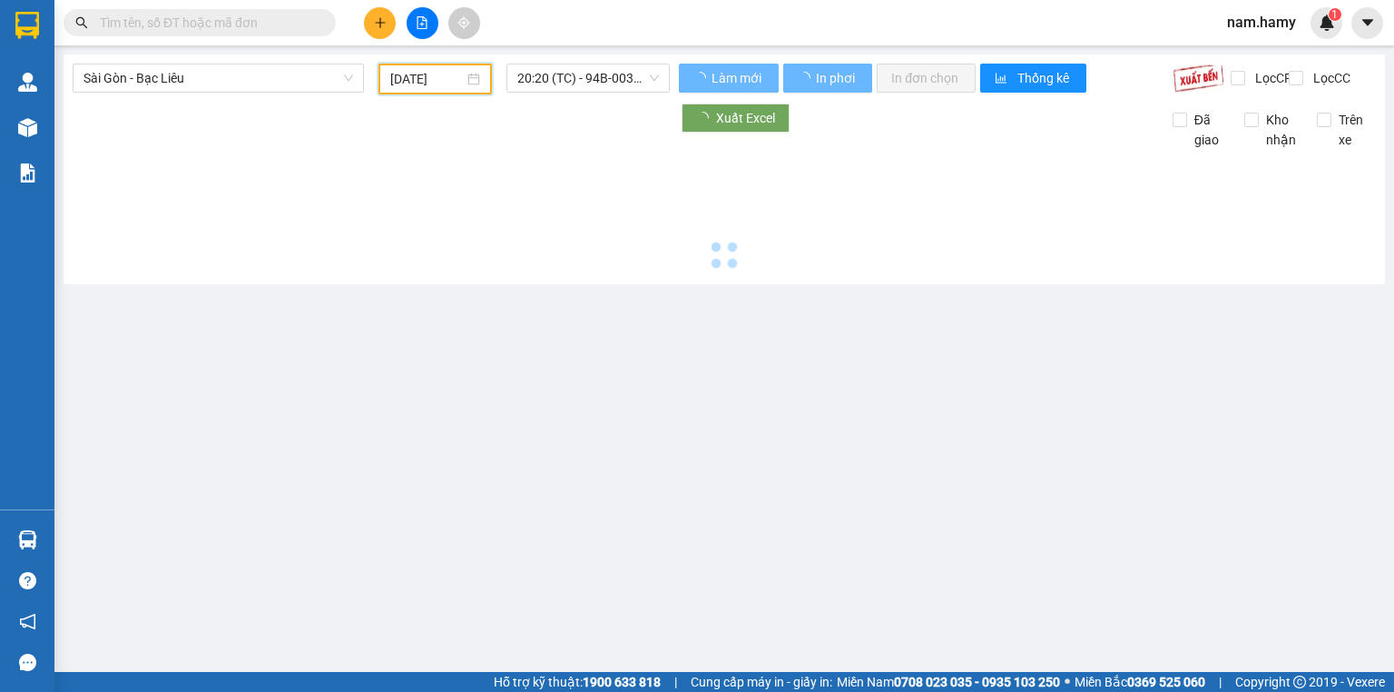
type input "[DATE]"
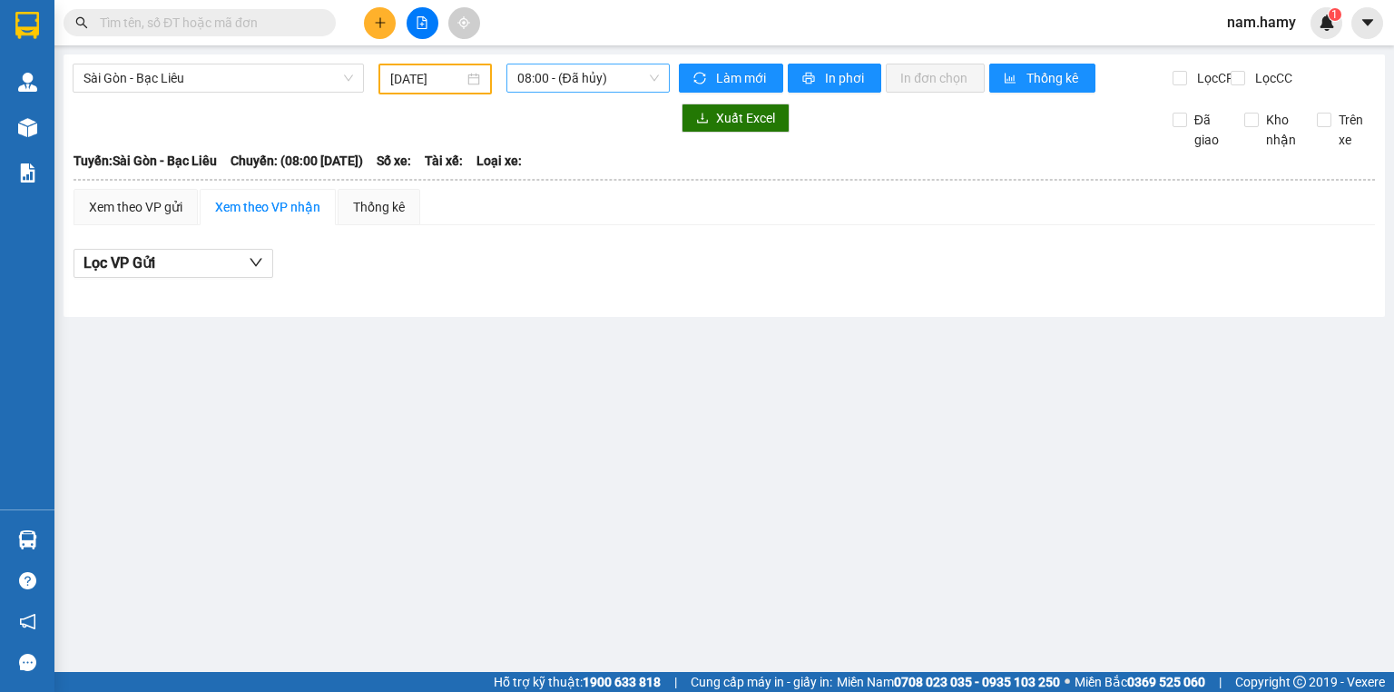
drag, startPoint x: 584, startPoint y: 52, endPoint x: 594, endPoint y: 69, distance: 19.5
click at [585, 52] on main "[GEOGRAPHIC_DATA] - Bạc Liêu [DATE] 08:00 - ([GEOGRAPHIC_DATA]) Làm mới In phơi…" at bounding box center [697, 336] width 1394 height 672
click at [599, 85] on span "08:00 - (Đã hủy)" at bounding box center [588, 77] width 142 height 27
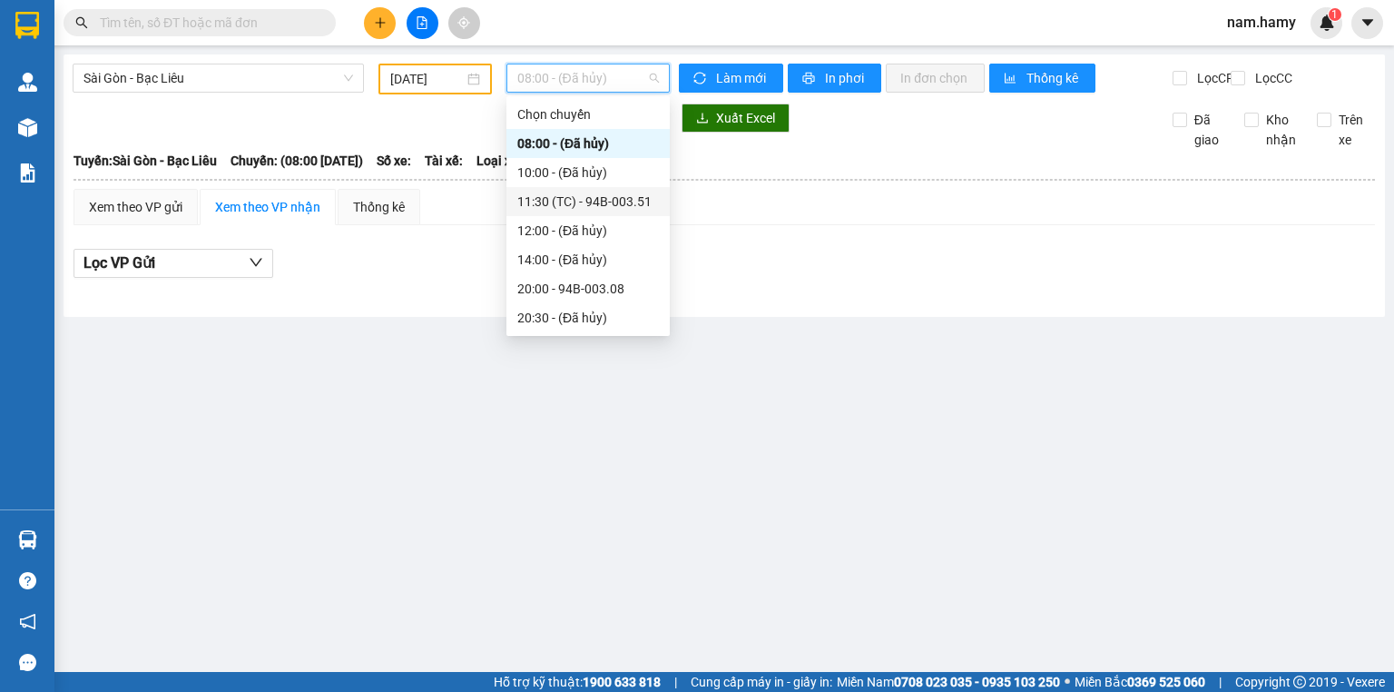
click at [634, 191] on div "11:30 (TC) - 94B-003.51" at bounding box center [587, 201] width 163 height 29
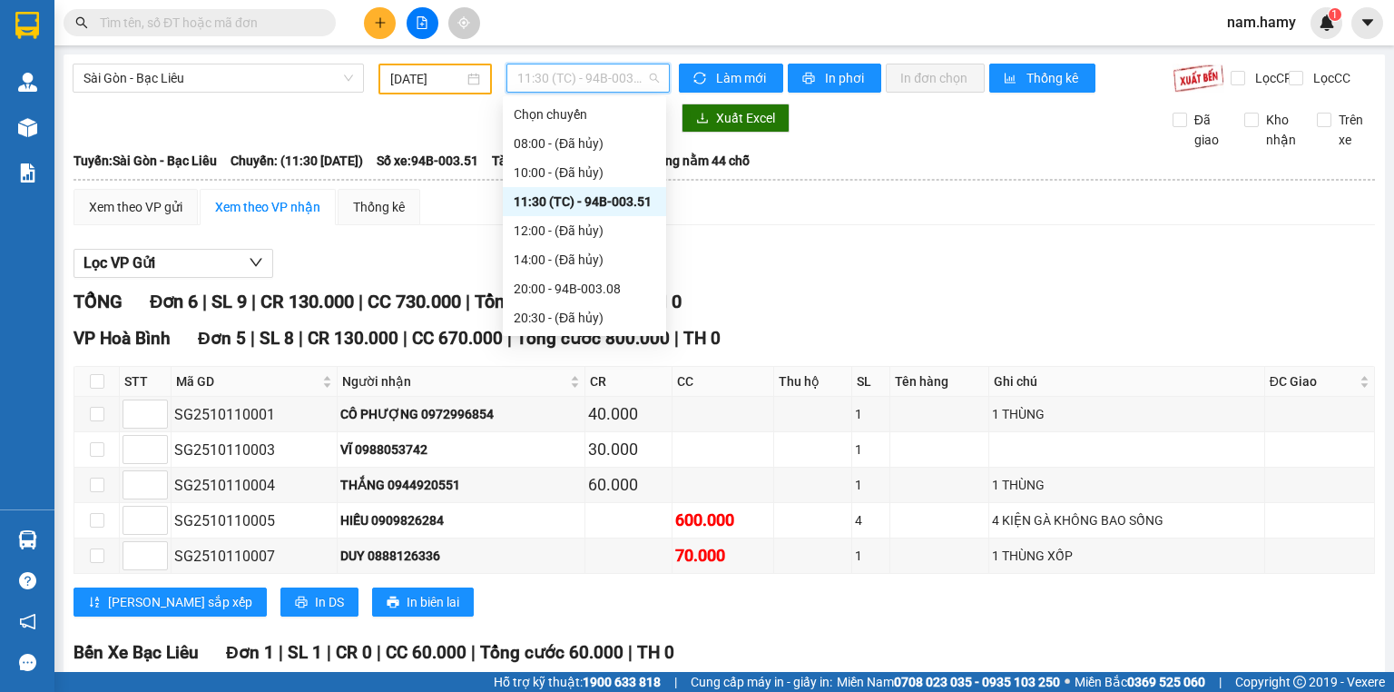
click at [534, 85] on span "11:30 (TC) - 94B-003.51" at bounding box center [588, 77] width 142 height 27
click at [574, 299] on div "20:00 - 94B-003.08" at bounding box center [584, 288] width 163 height 29
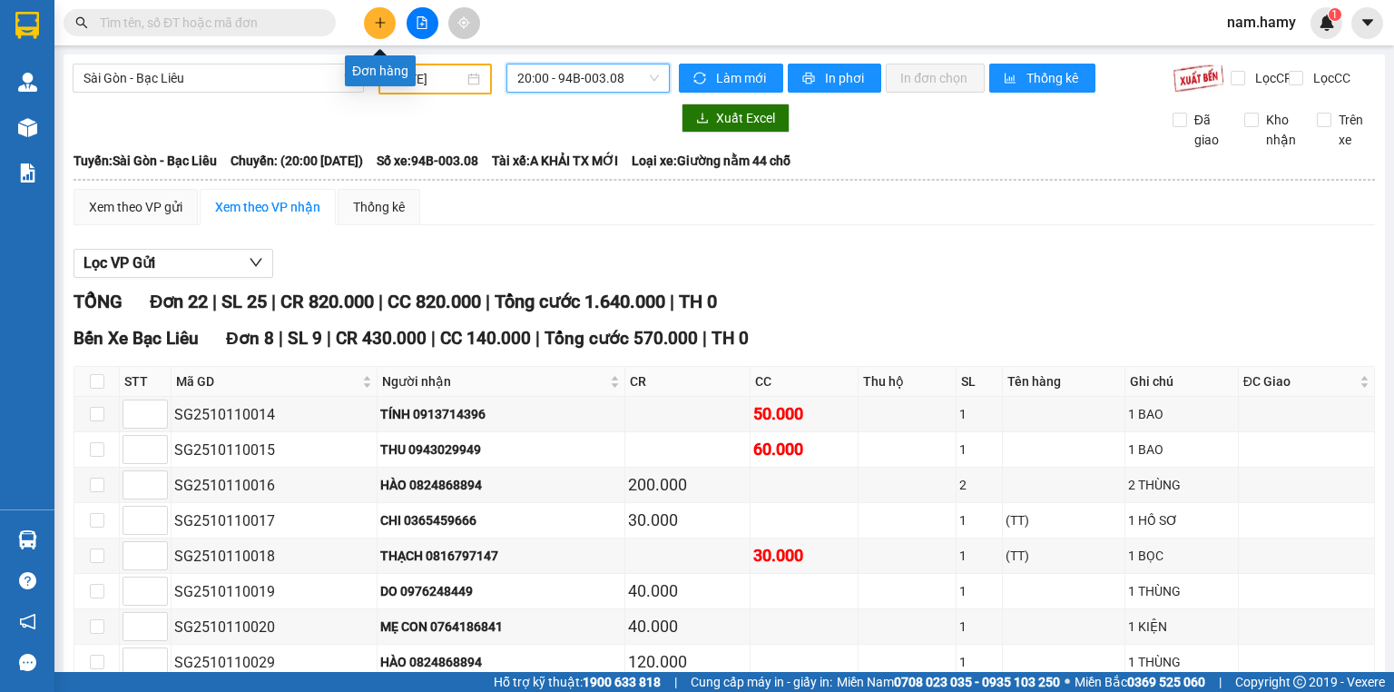
click at [368, 27] on button at bounding box center [380, 23] width 32 height 32
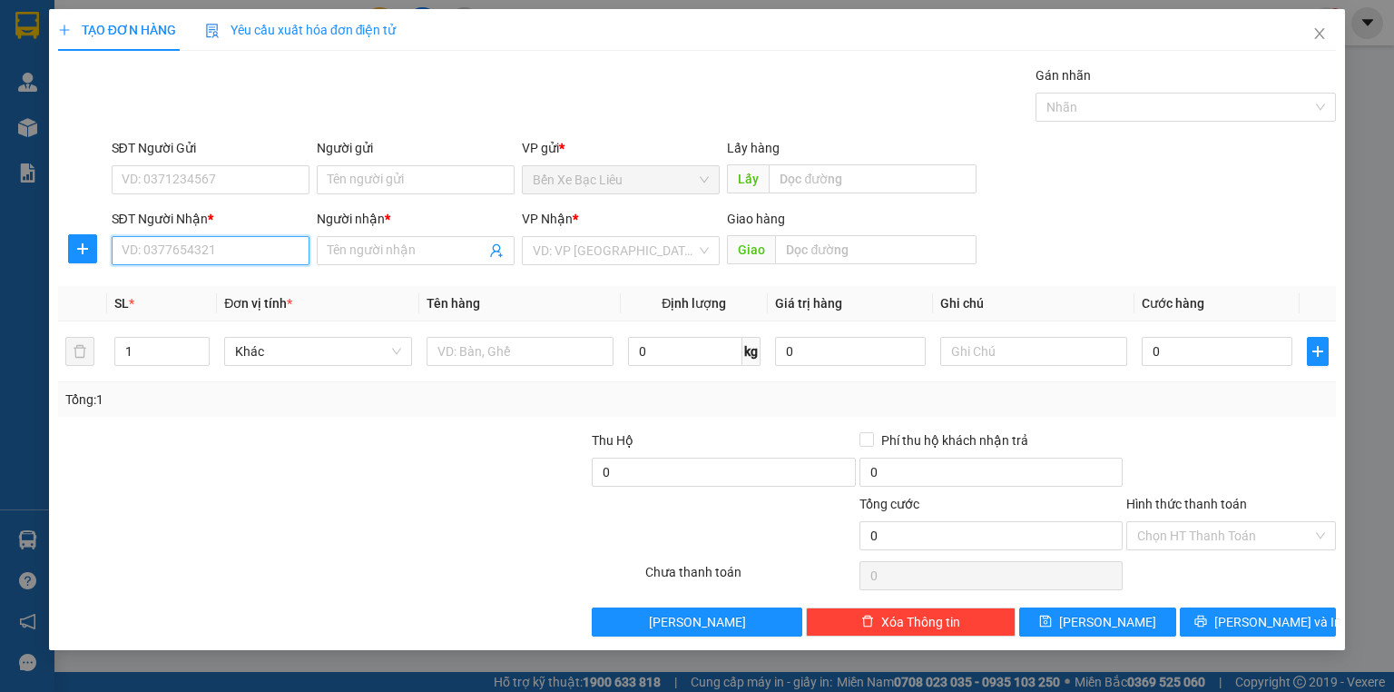
click at [272, 250] on input "SĐT Người Nhận *" at bounding box center [211, 250] width 198 height 29
click at [1316, 34] on icon "close" at bounding box center [1319, 33] width 15 height 15
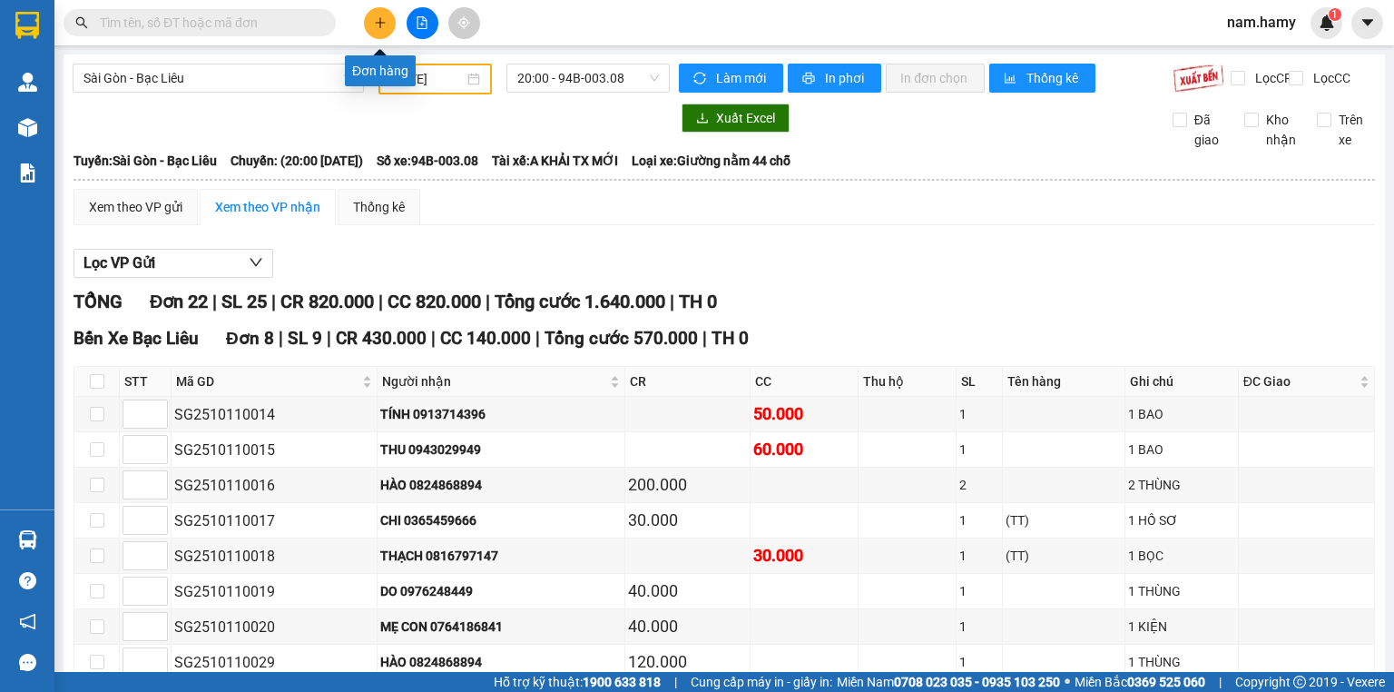
click at [374, 23] on icon "plus" at bounding box center [380, 22] width 13 height 13
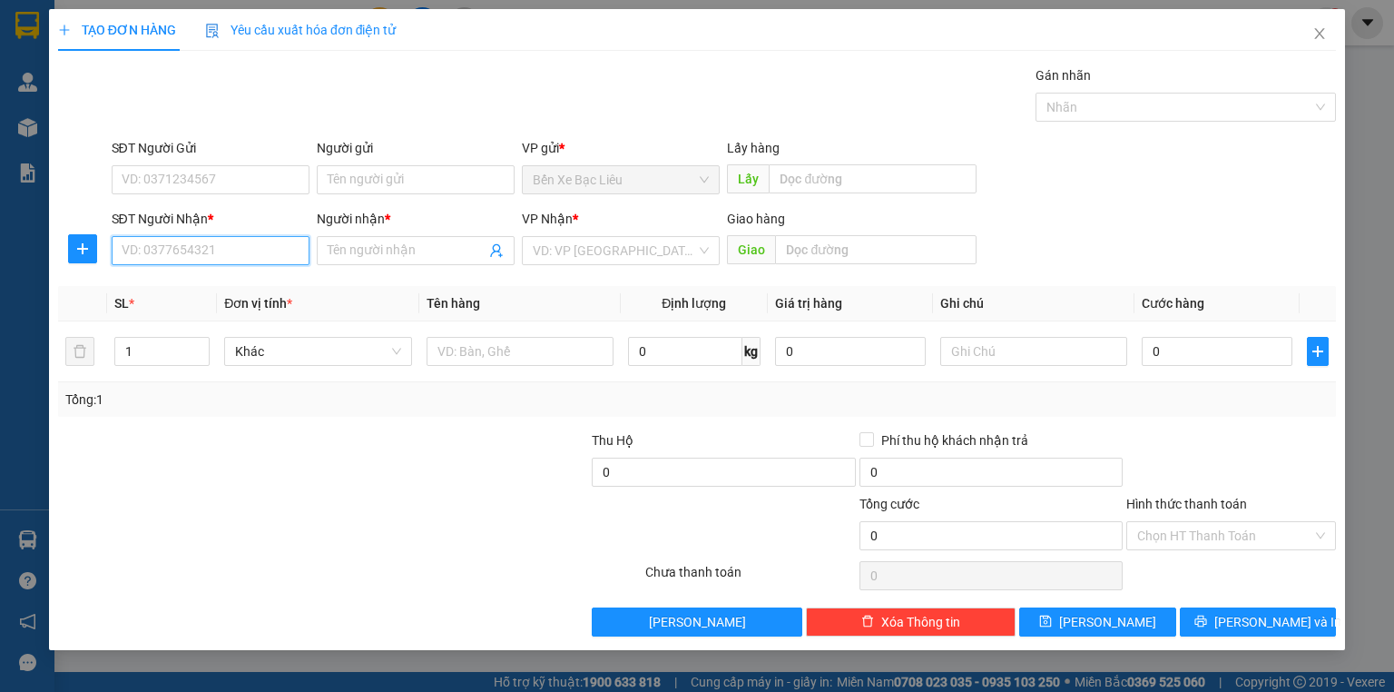
click at [230, 245] on input "SĐT Người Nhận *" at bounding box center [211, 250] width 198 height 29
click at [257, 291] on div "0949667465 - CHERRY" at bounding box center [211, 286] width 176 height 20
type input "0949667465"
type input "CHERRY"
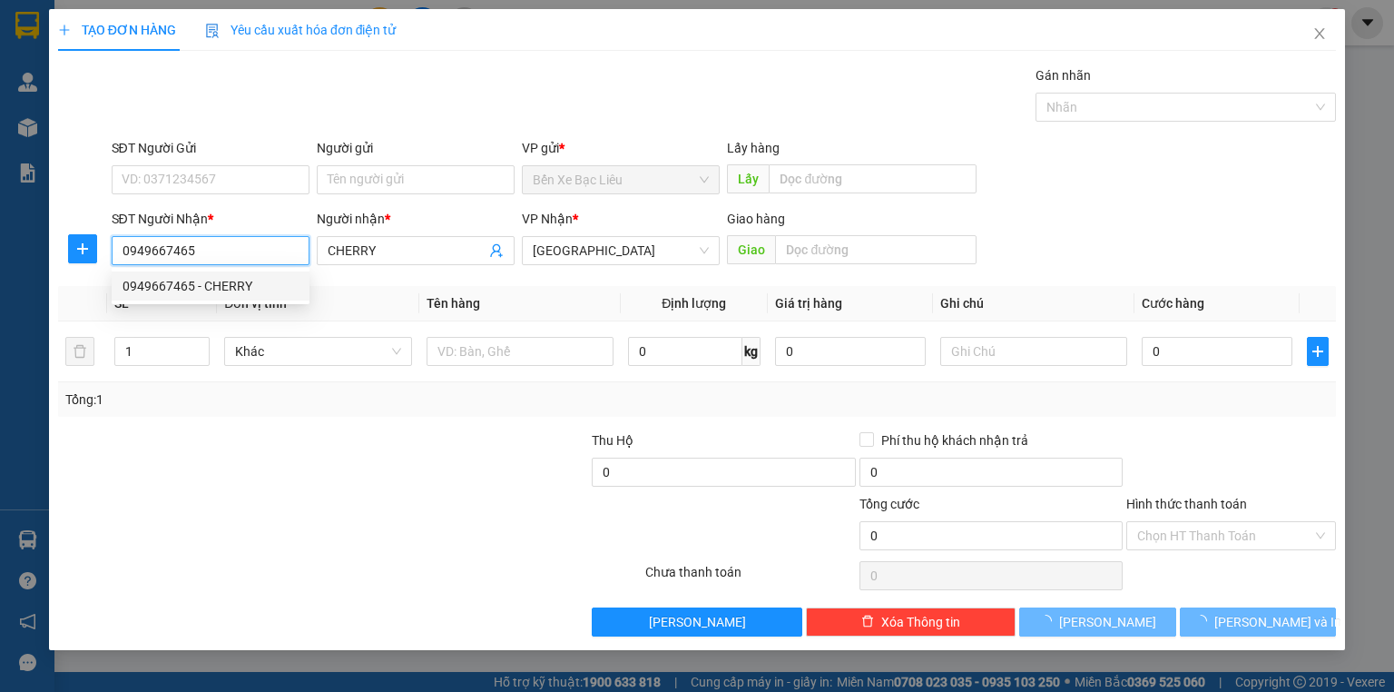
type input "30.000"
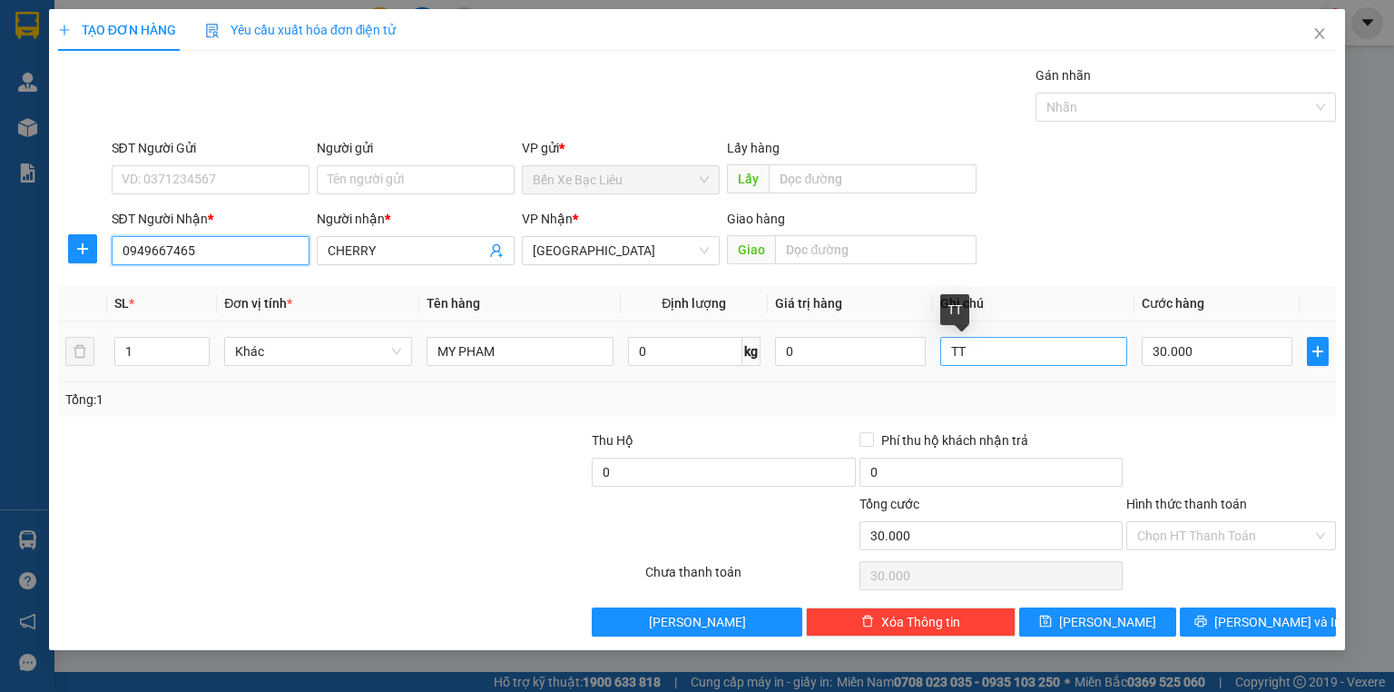
type input "0949667465"
click at [977, 351] on input "TT" at bounding box center [1033, 351] width 187 height 29
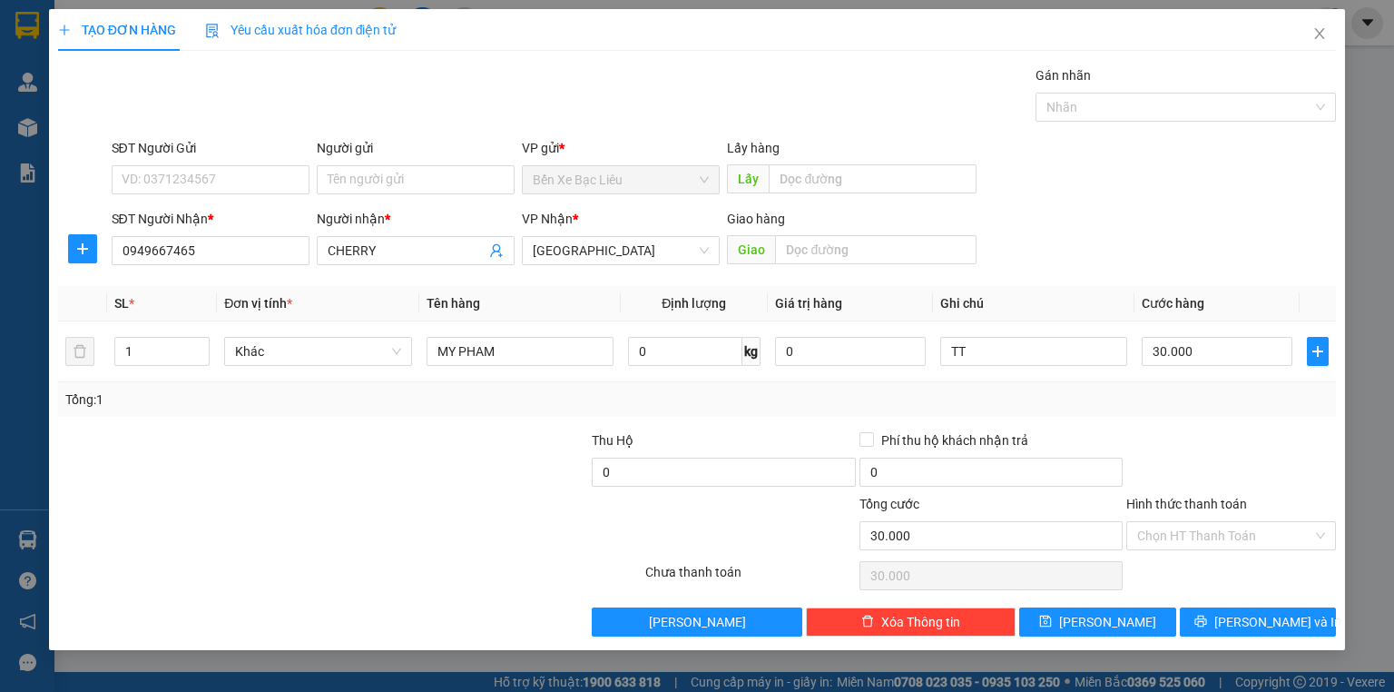
click at [1125, 403] on div "Tổng: 1" at bounding box center [696, 399] width 1263 height 20
click at [1195, 538] on input "Hình thức thanh toán" at bounding box center [1224, 535] width 175 height 27
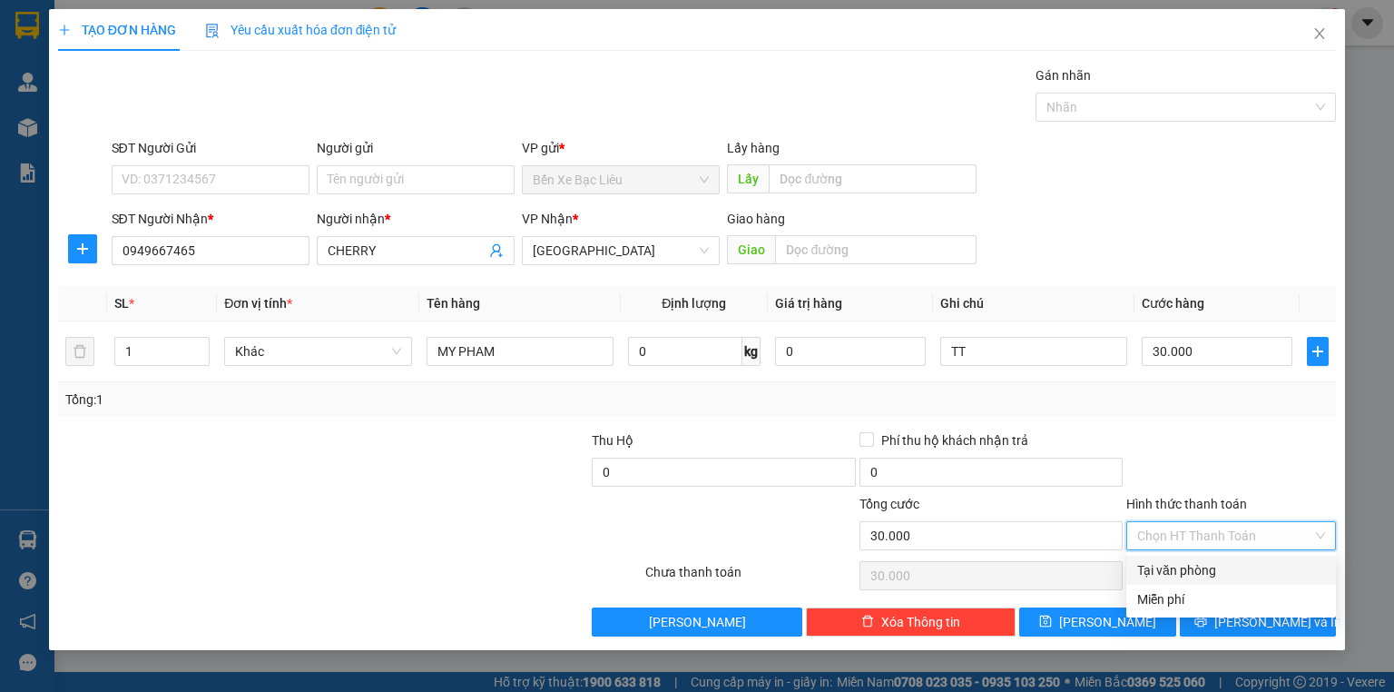
click at [1229, 564] on div "Tại văn phòng" at bounding box center [1231, 570] width 188 height 20
type input "0"
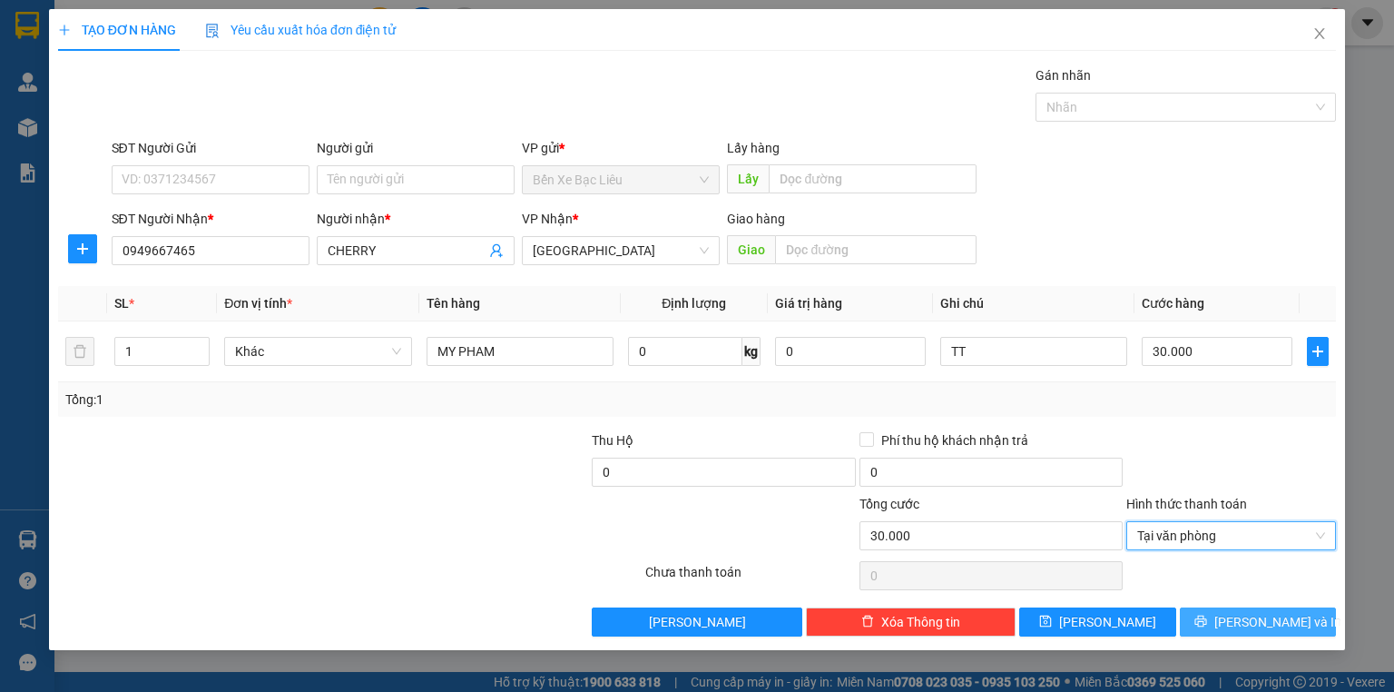
click at [1259, 620] on span "[PERSON_NAME] và In" at bounding box center [1277, 622] width 127 height 20
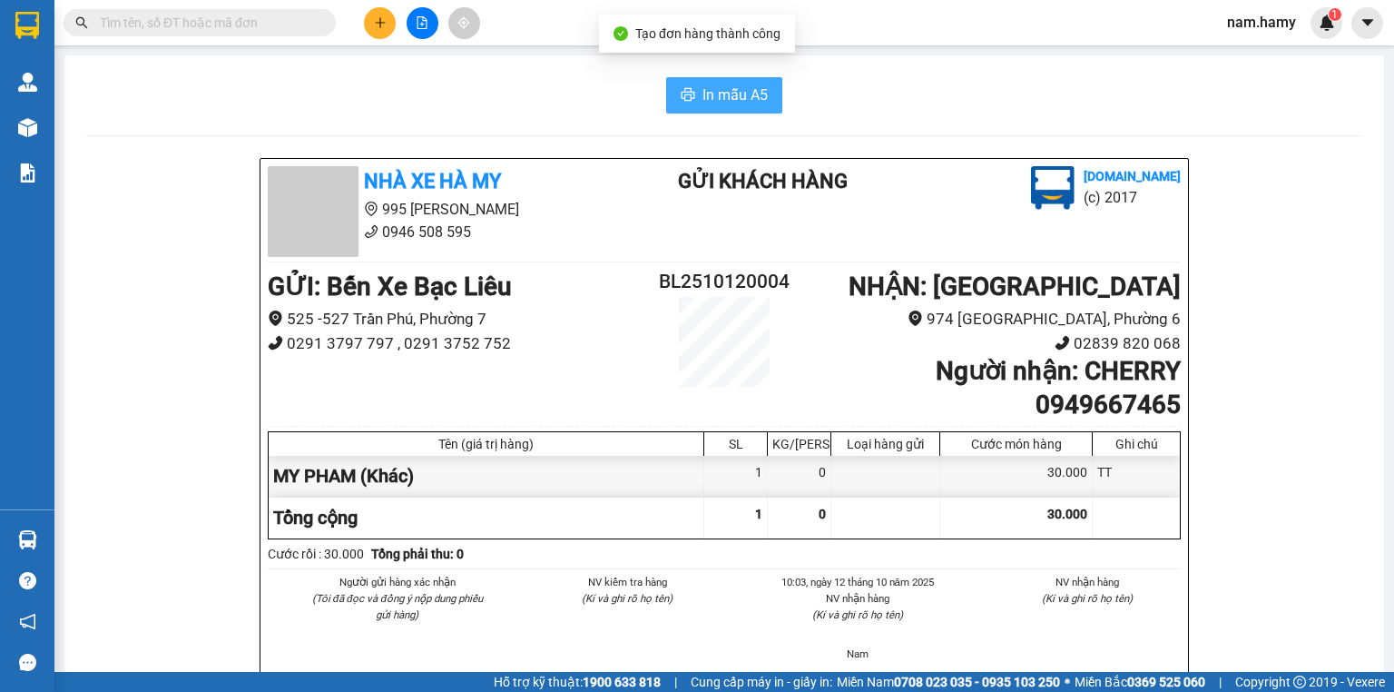
drag, startPoint x: 728, startPoint y: 84, endPoint x: 947, endPoint y: 54, distance: 221.8
click at [727, 85] on span "In mẫu A5" at bounding box center [734, 94] width 65 height 23
drag, startPoint x: 756, startPoint y: 93, endPoint x: 891, endPoint y: 73, distance: 136.8
click at [756, 93] on span "In mẫu A5" at bounding box center [734, 94] width 65 height 23
